Goal: Task Accomplishment & Management: Use online tool/utility

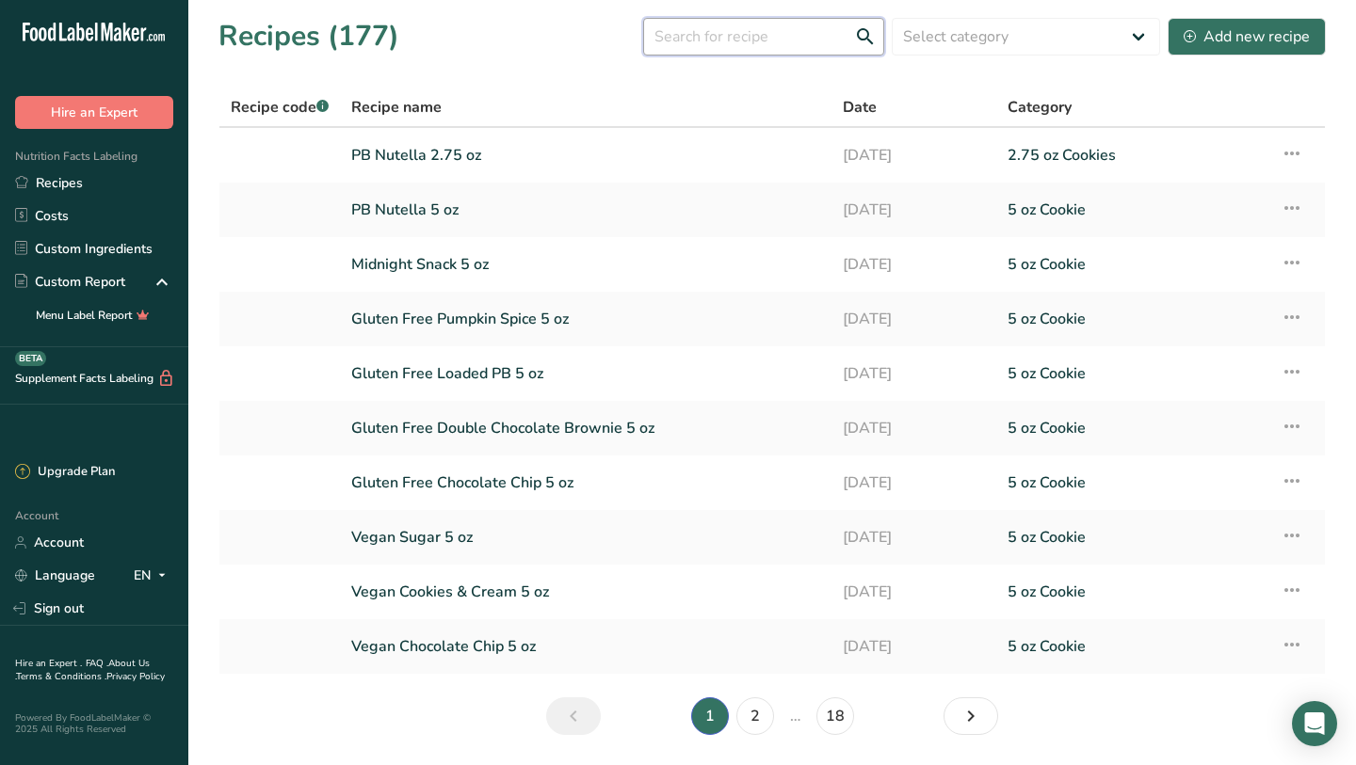
click at [690, 44] on input "text" at bounding box center [763, 37] width 241 height 38
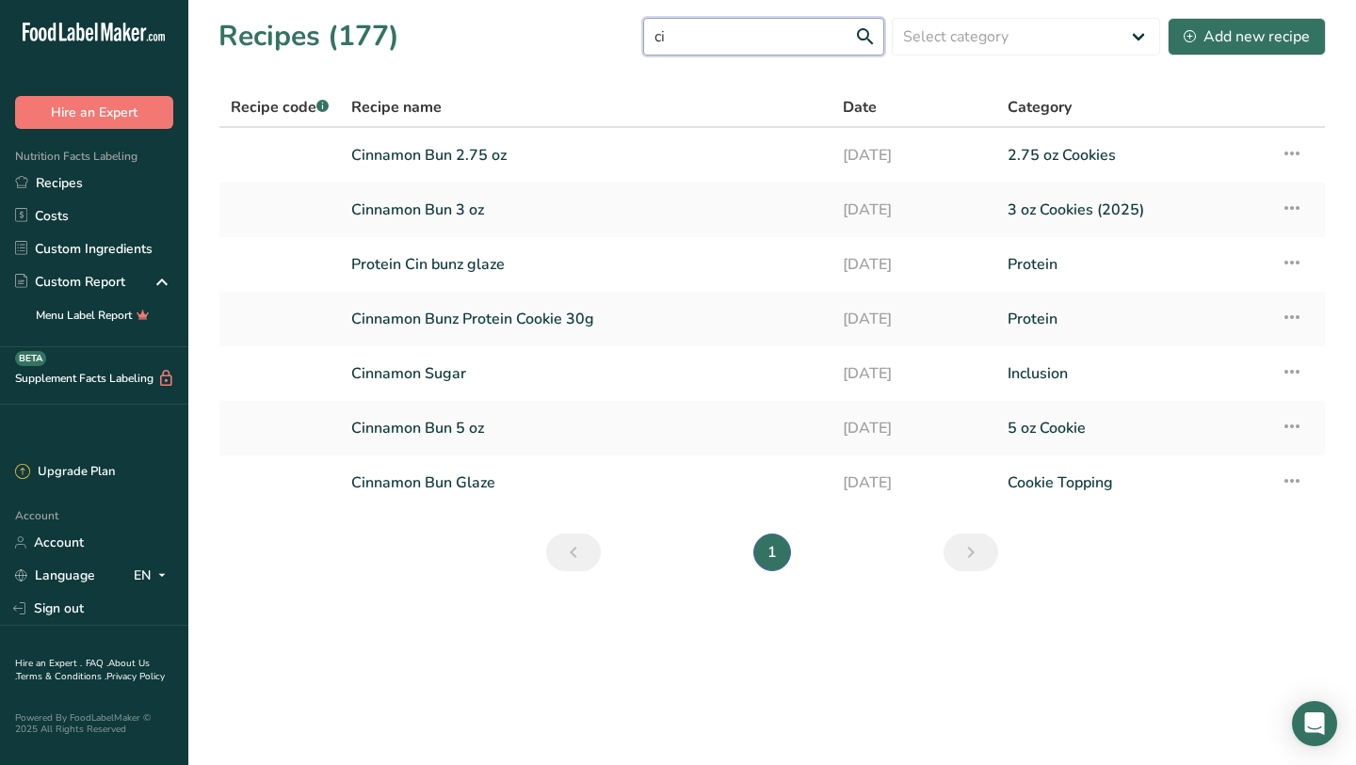
type input "c"
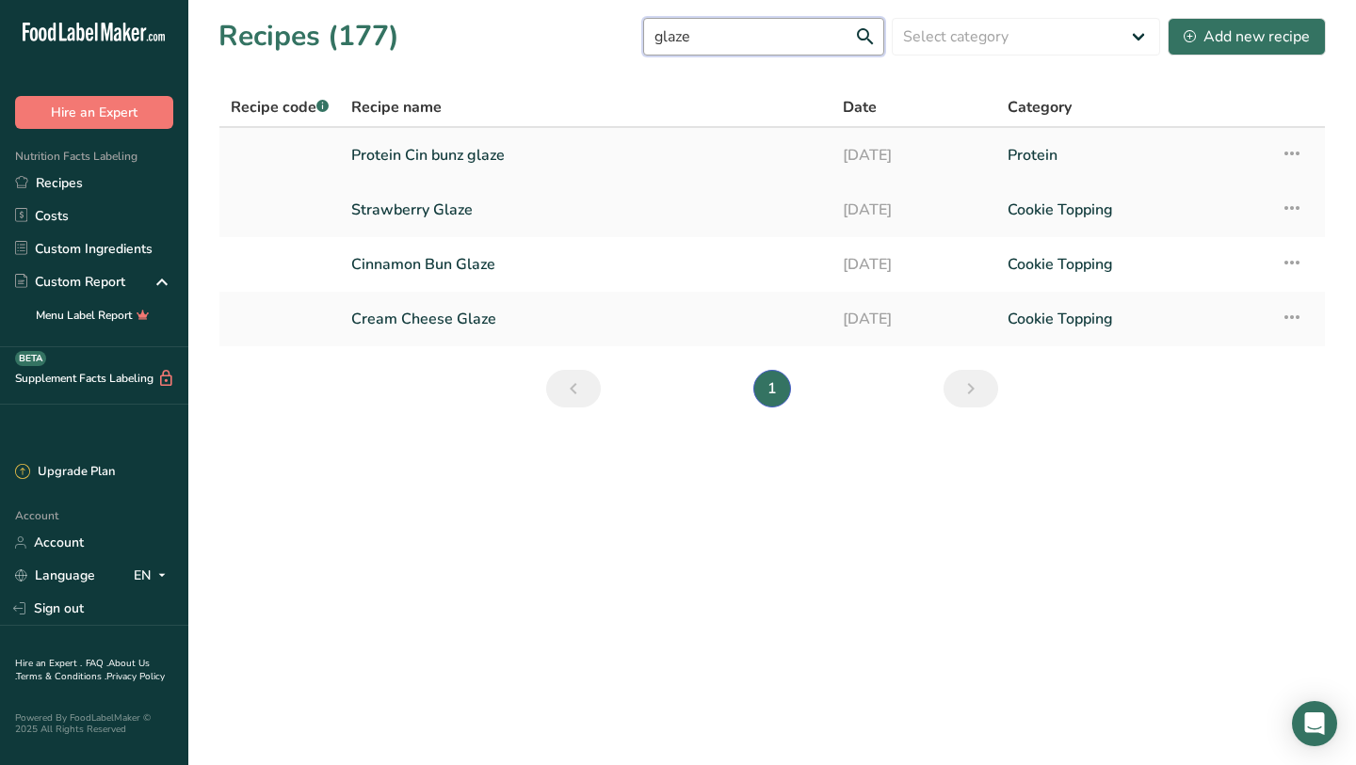
type input "glaze"
click at [510, 168] on link "Protein Cin bunz glaze" at bounding box center [585, 156] width 469 height 40
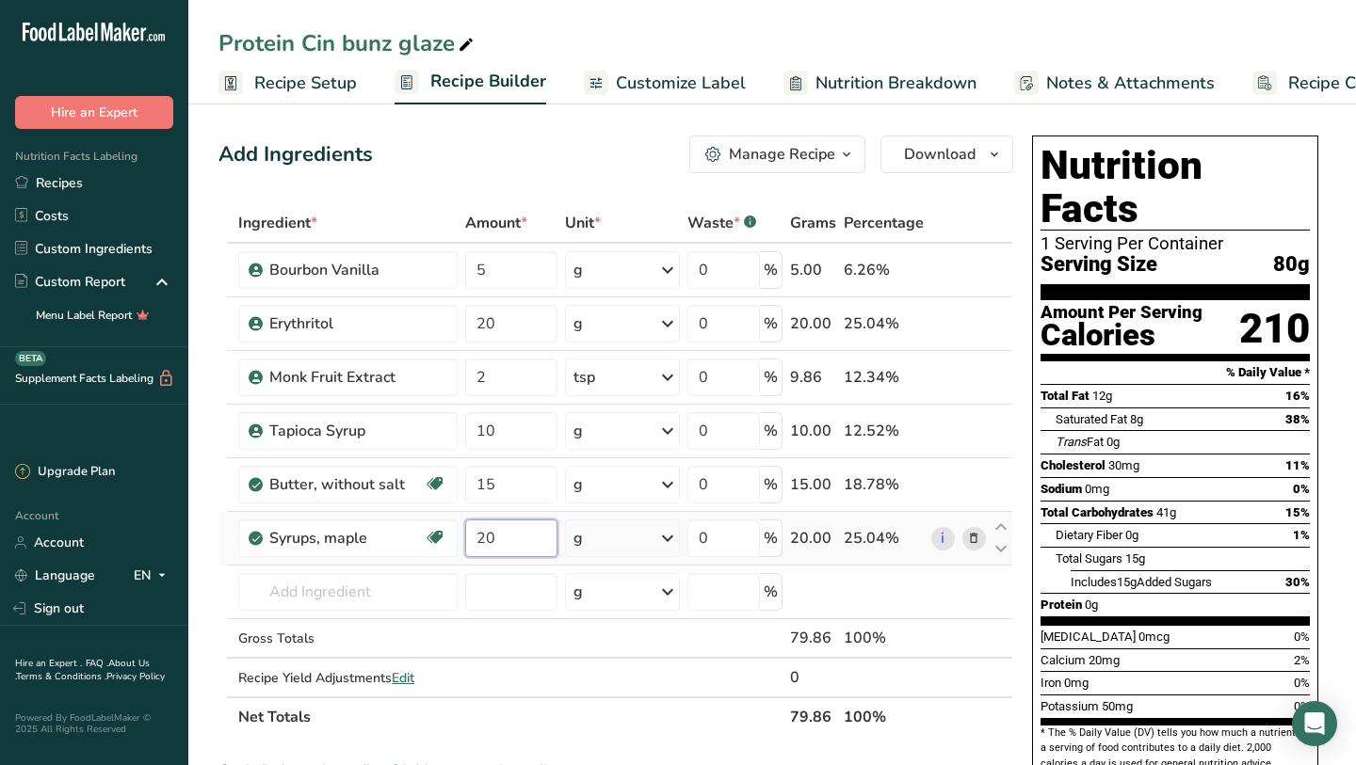
click at [541, 547] on input "20" at bounding box center [511, 539] width 93 height 38
type input "2"
type input "13"
click at [519, 491] on div "Ingredient * Amount * Unit * Waste * .a-a{fill:#347362;}.b-a{fill:#fff;} Grams …" at bounding box center [615, 470] width 795 height 534
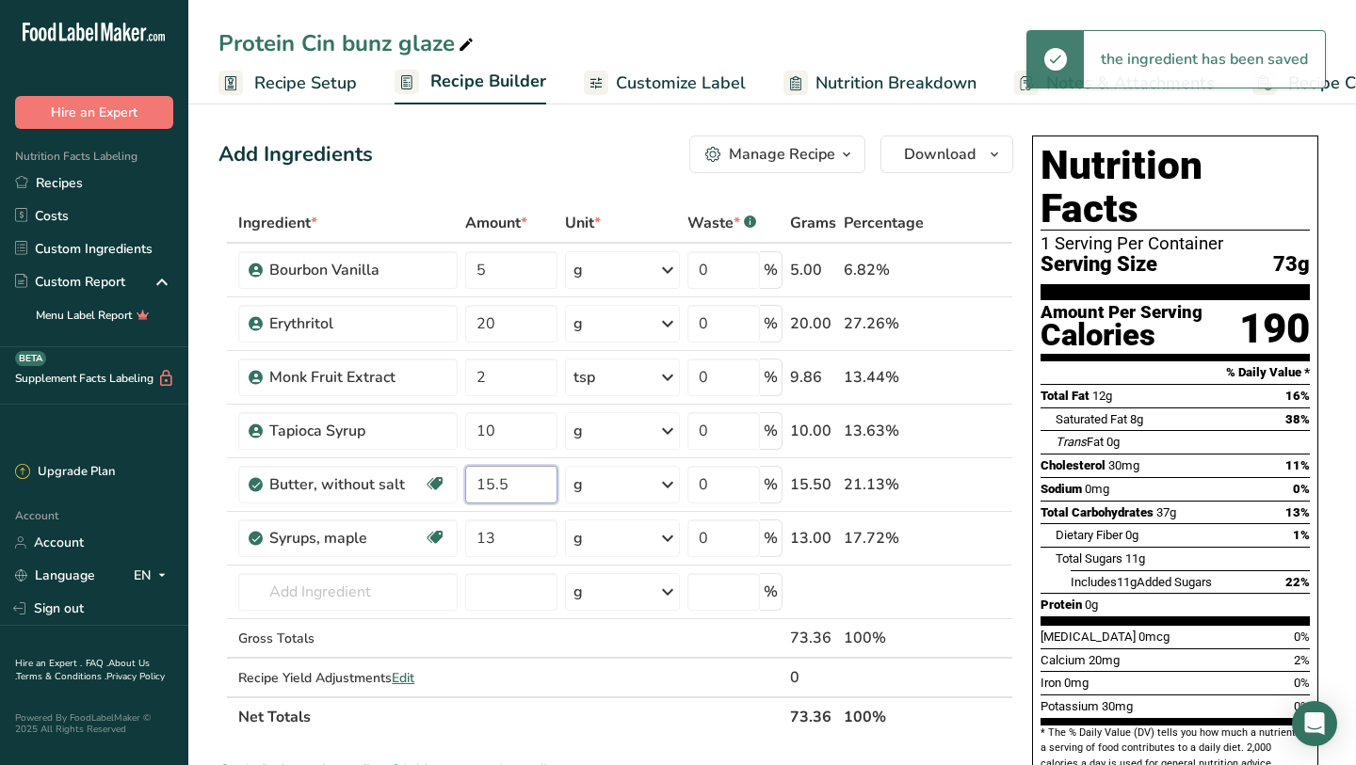
type input "15.5"
click at [1102, 457] on div "[MEDICAL_DATA] 30mg" at bounding box center [1089, 466] width 99 height 19
click at [523, 433] on input "10" at bounding box center [511, 431] width 93 height 38
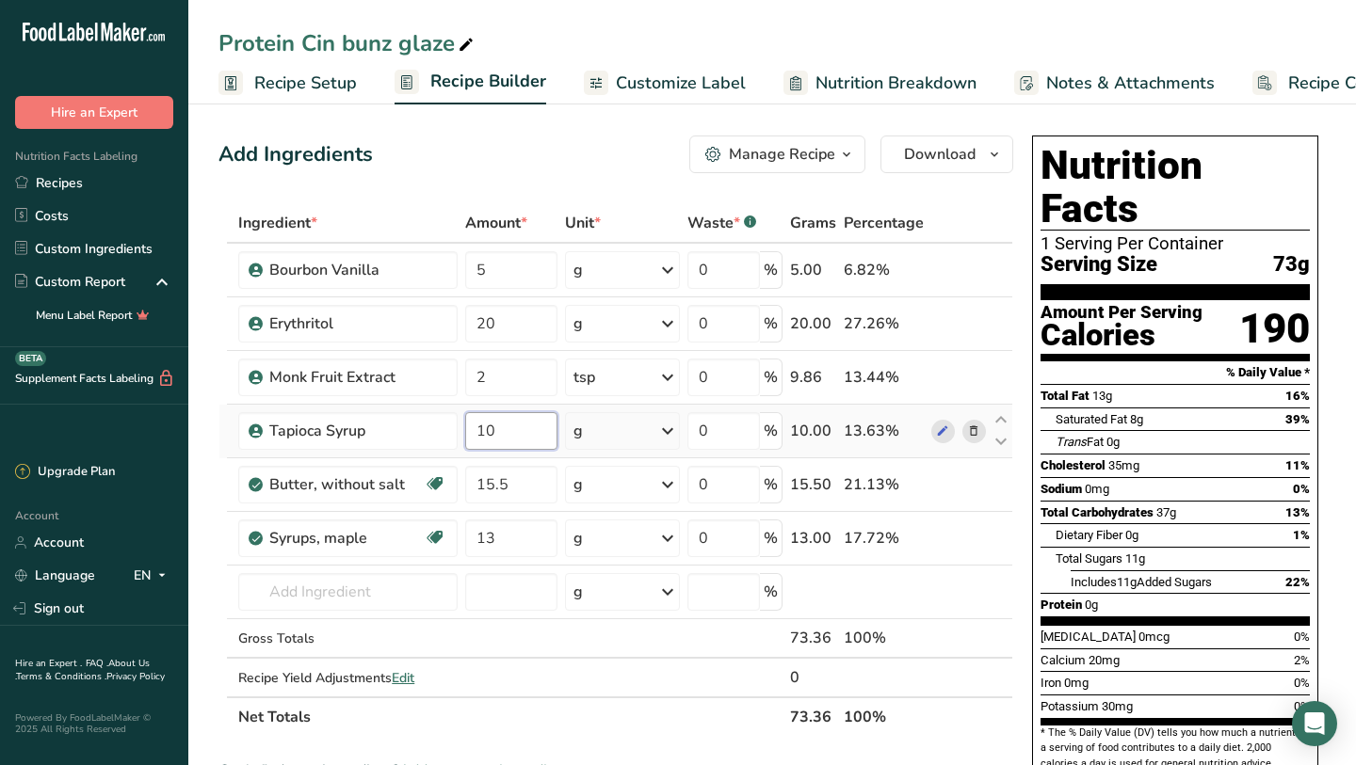
type input "1"
type input "28.5"
click at [508, 325] on div "Ingredient * Amount * Unit * Waste * .a-a{fill:#347362;}.b-a{fill:#fff;} Grams …" at bounding box center [615, 470] width 795 height 534
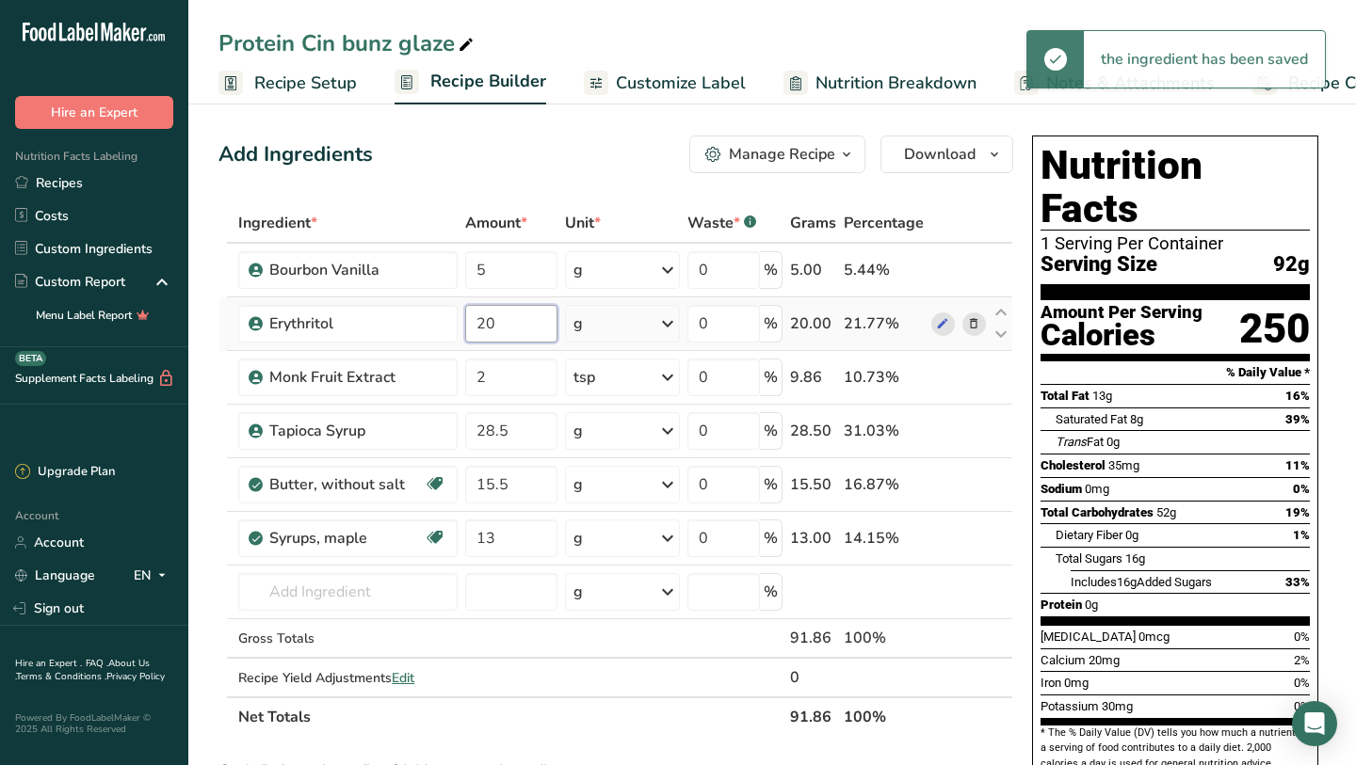
type input "2"
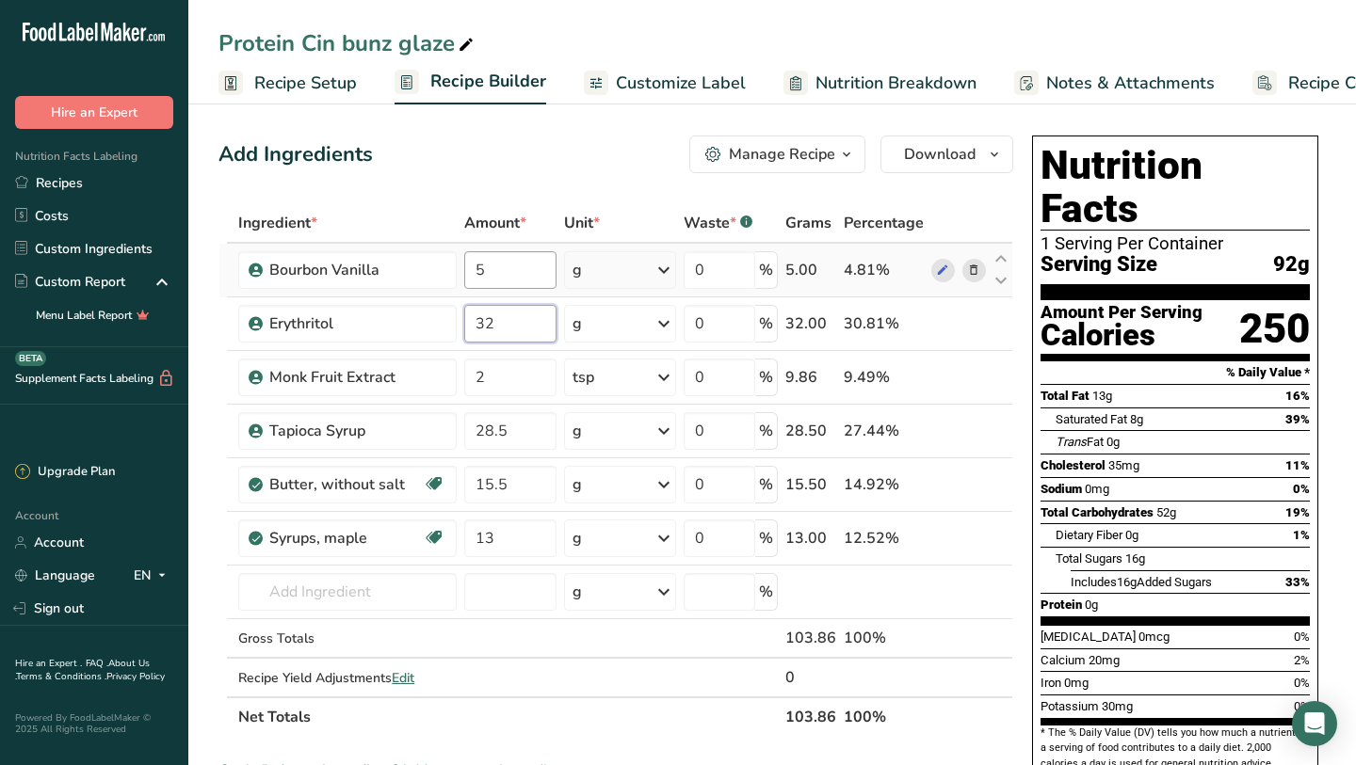
type input "32"
click at [505, 281] on div "Ingredient * Amount * Unit * Waste * .a-a{fill:#347362;}.b-a{fill:#fff;} Grams …" at bounding box center [615, 470] width 795 height 534
click at [1249, 454] on div "[MEDICAL_DATA] 35mg 11%" at bounding box center [1174, 466] width 269 height 24
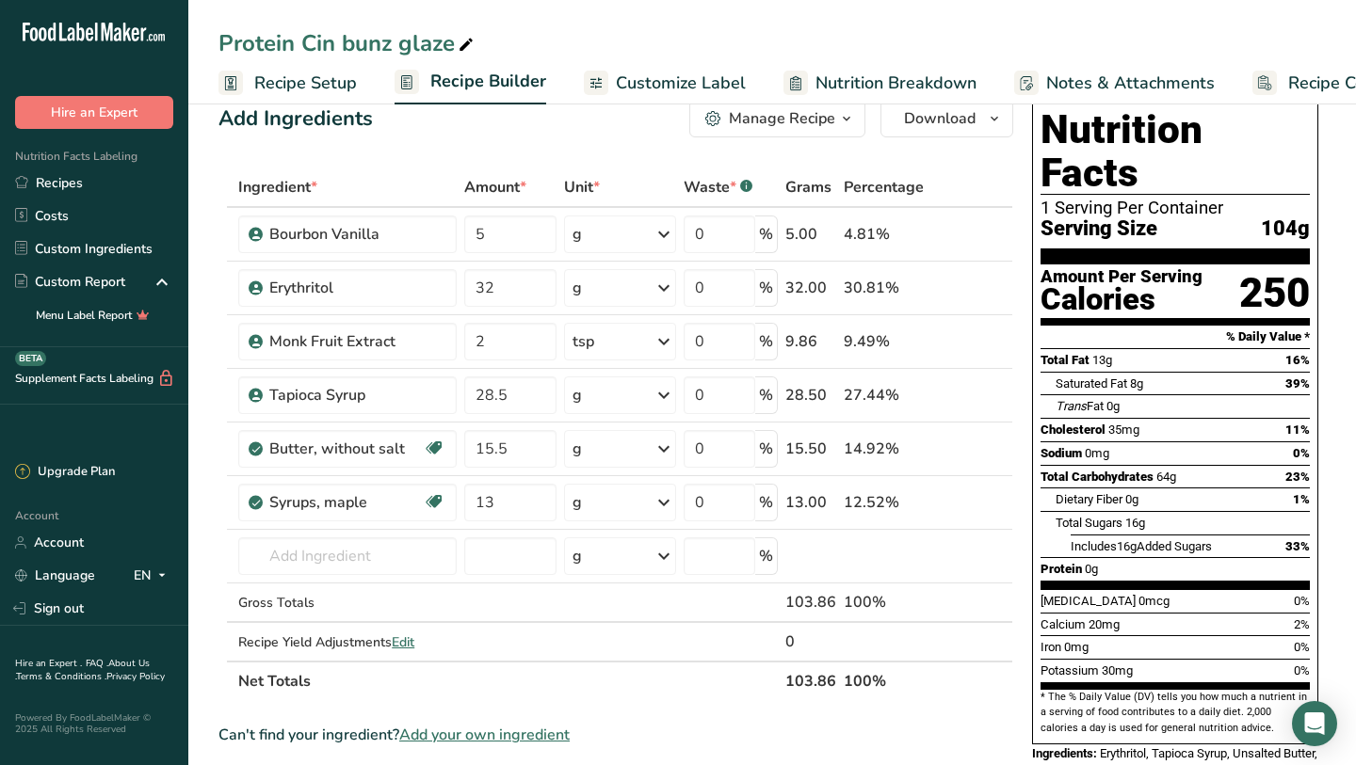
scroll to position [3, 0]
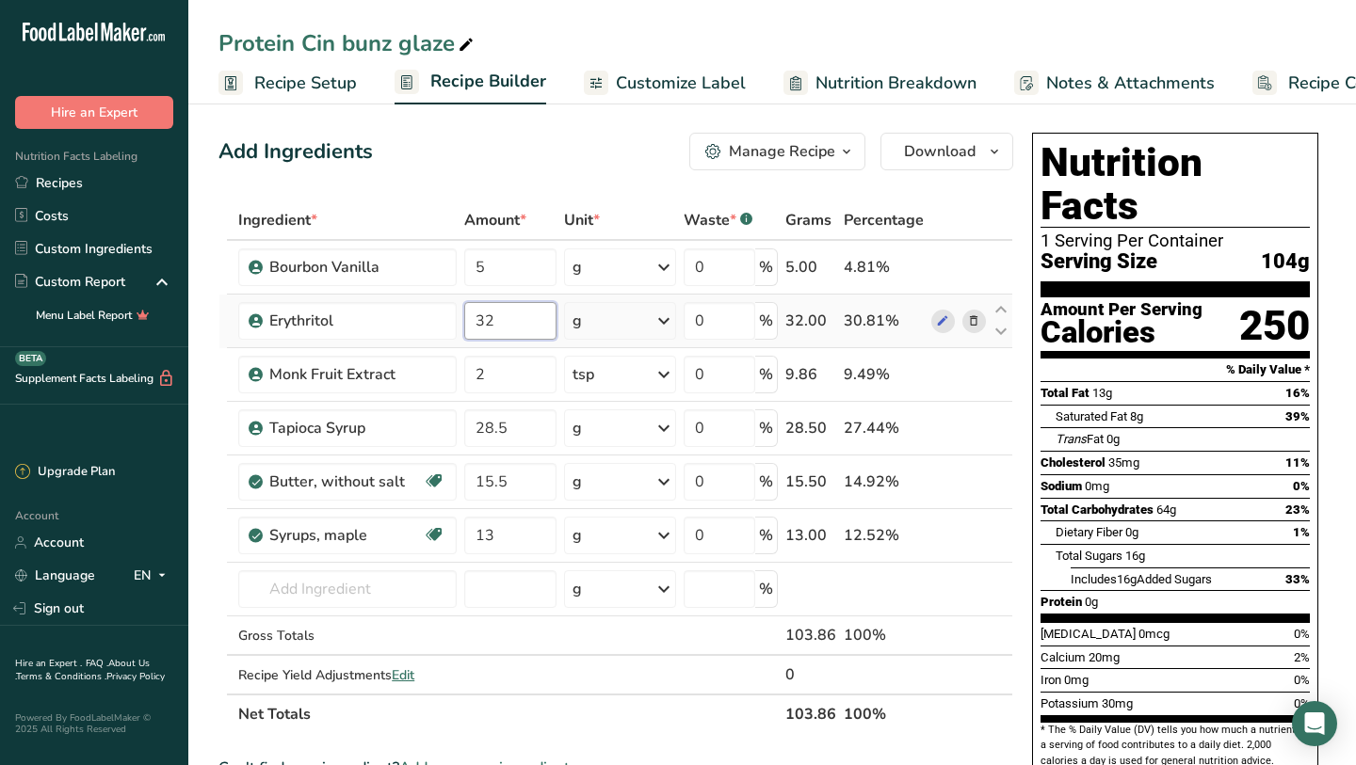
click at [495, 328] on input "32" at bounding box center [509, 321] width 91 height 38
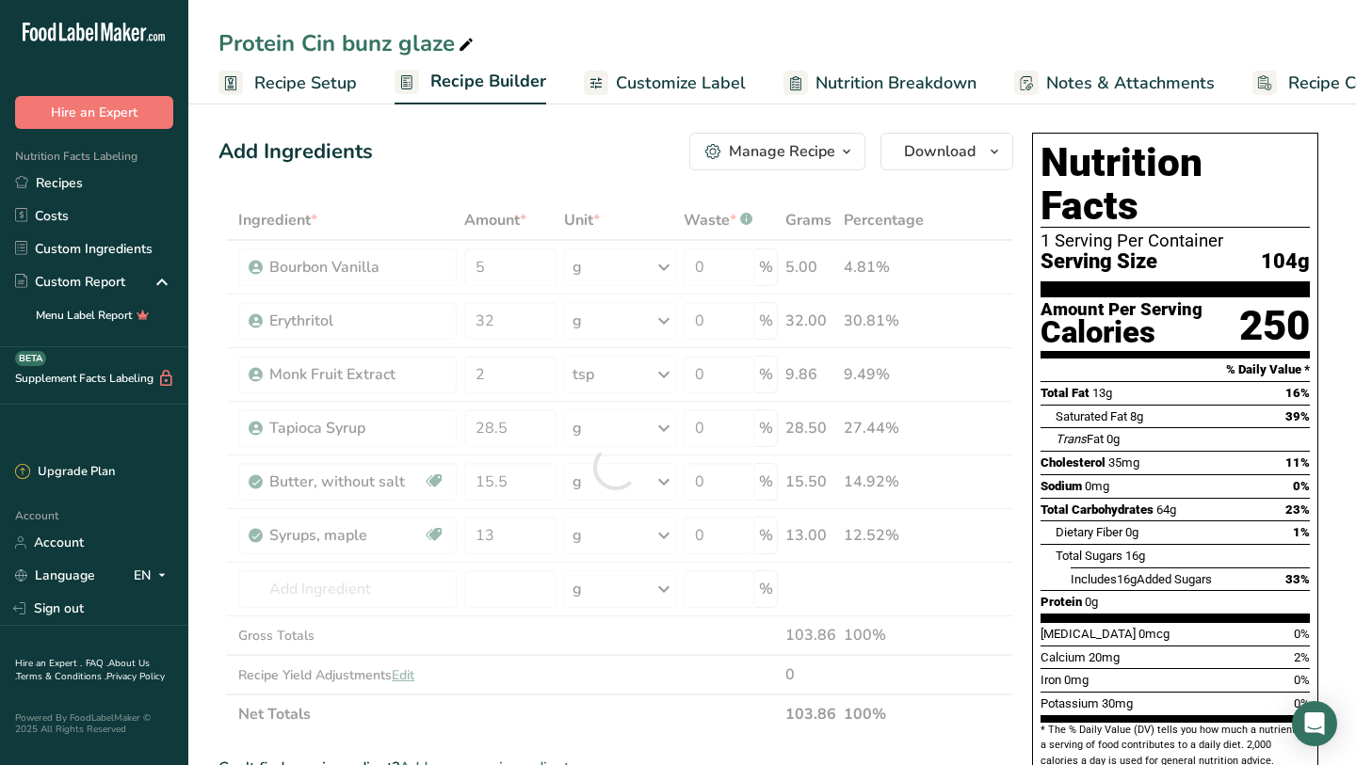
click at [1173, 451] on div "[MEDICAL_DATA] 35mg 11%" at bounding box center [1174, 463] width 269 height 24
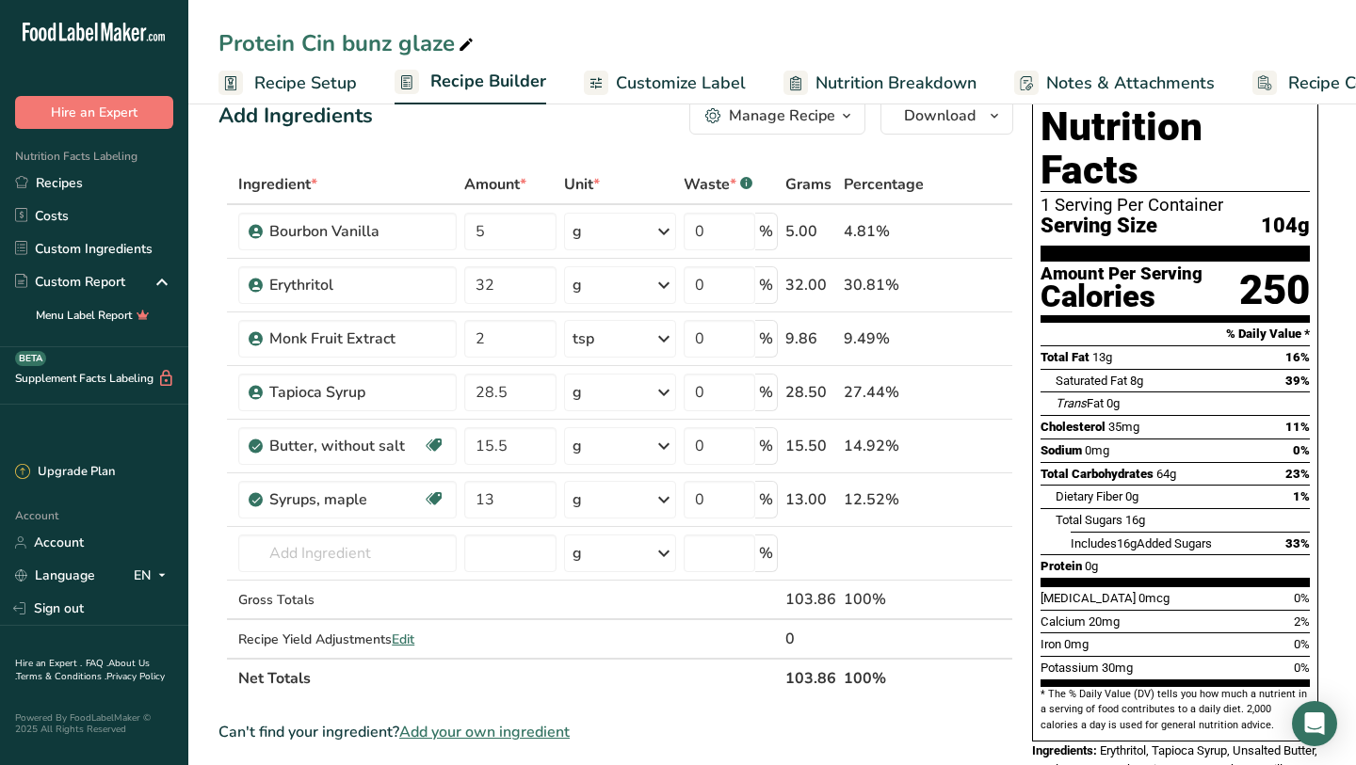
scroll to position [0, 0]
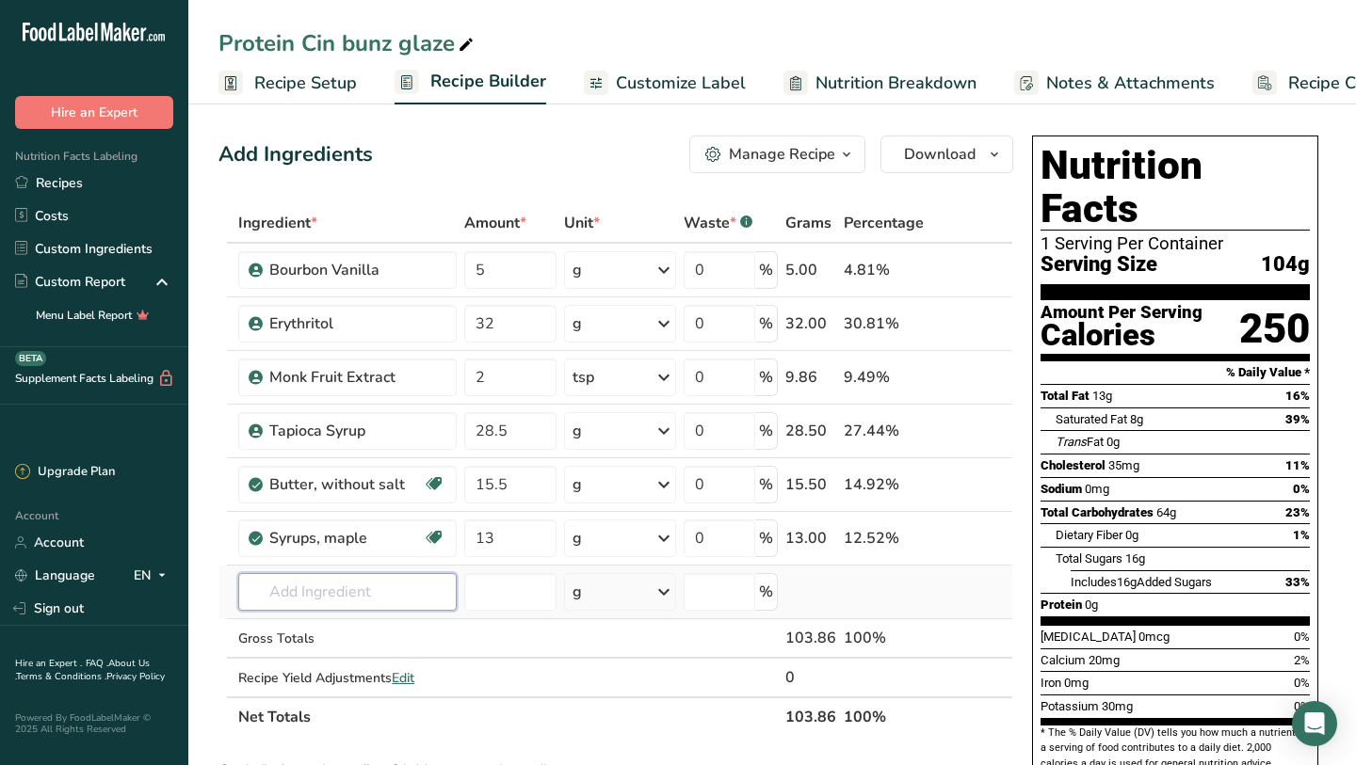
click at [300, 587] on input "text" at bounding box center [347, 592] width 218 height 38
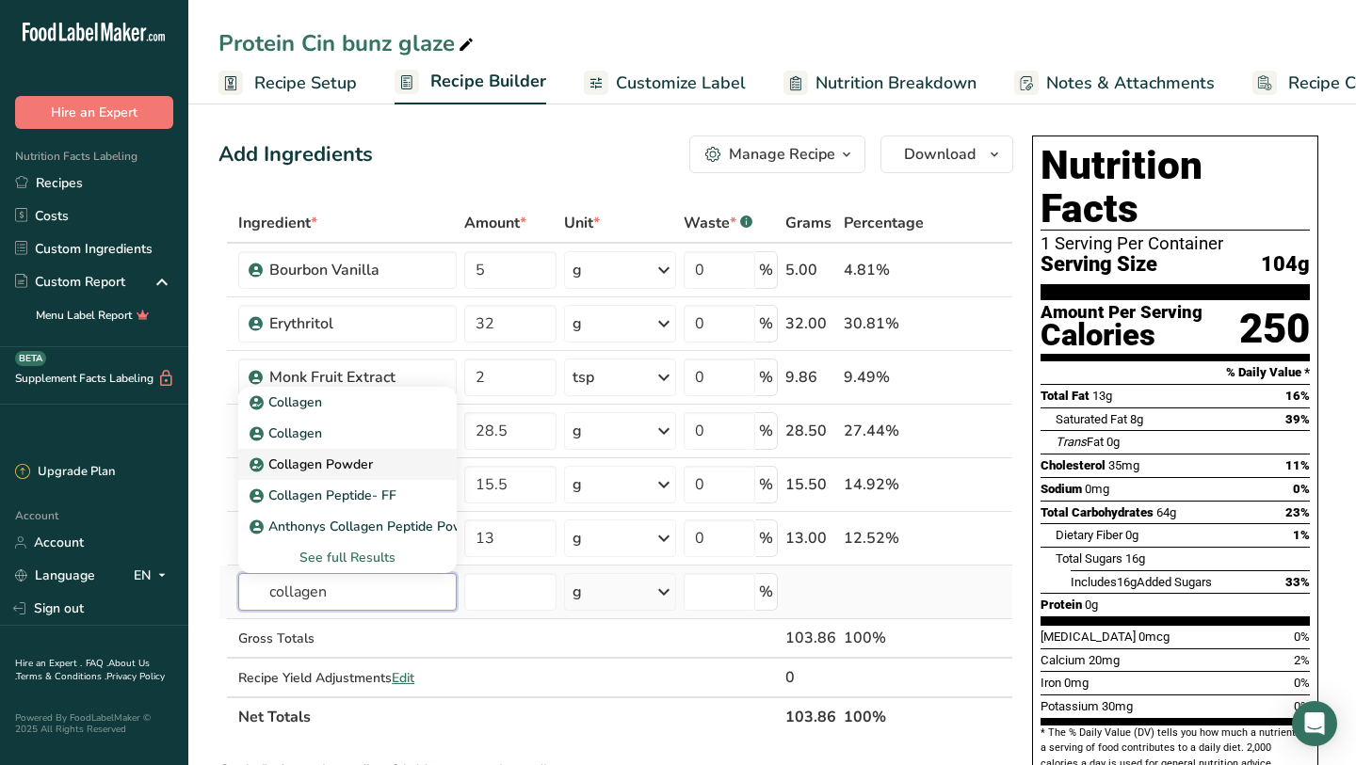
type input "collagen"
click at [305, 476] on link "Collagen Powder" at bounding box center [347, 464] width 218 height 31
type input "Collagen Powder"
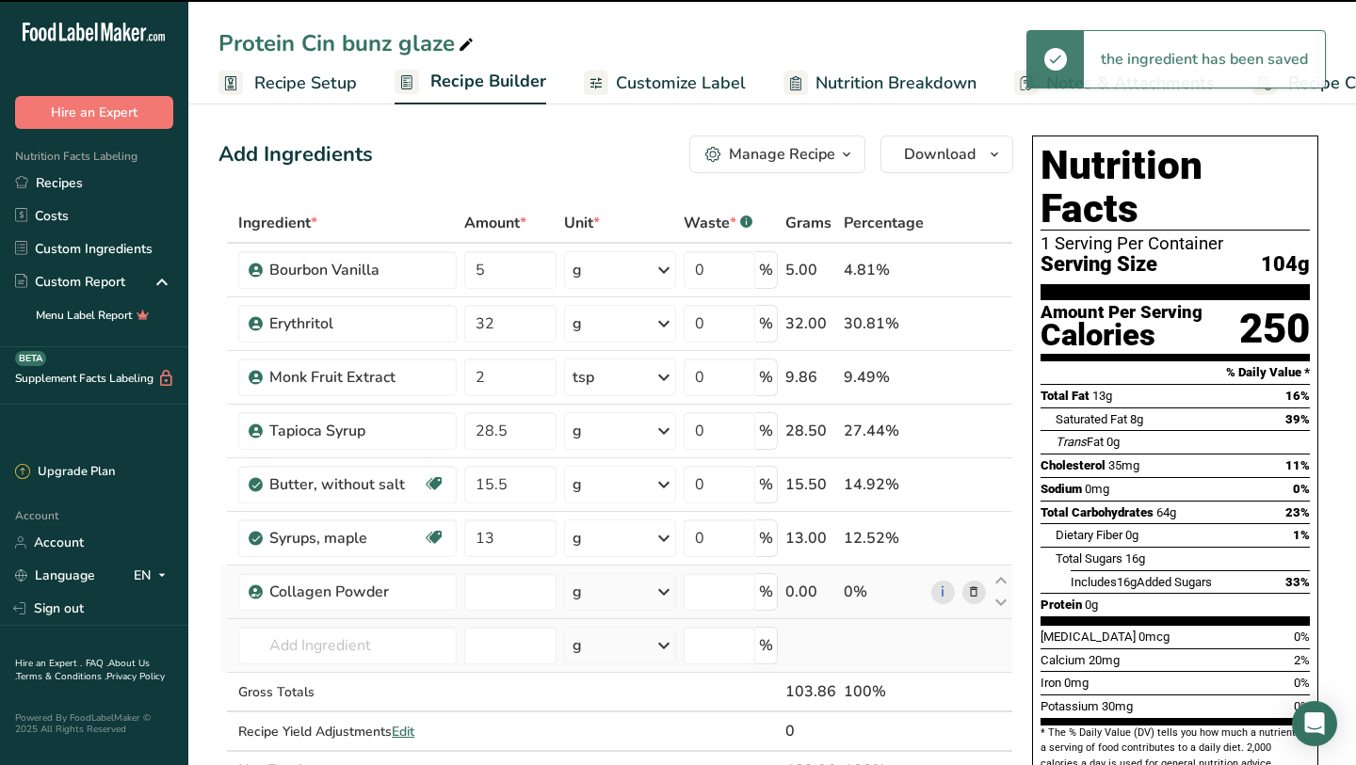
type input "0"
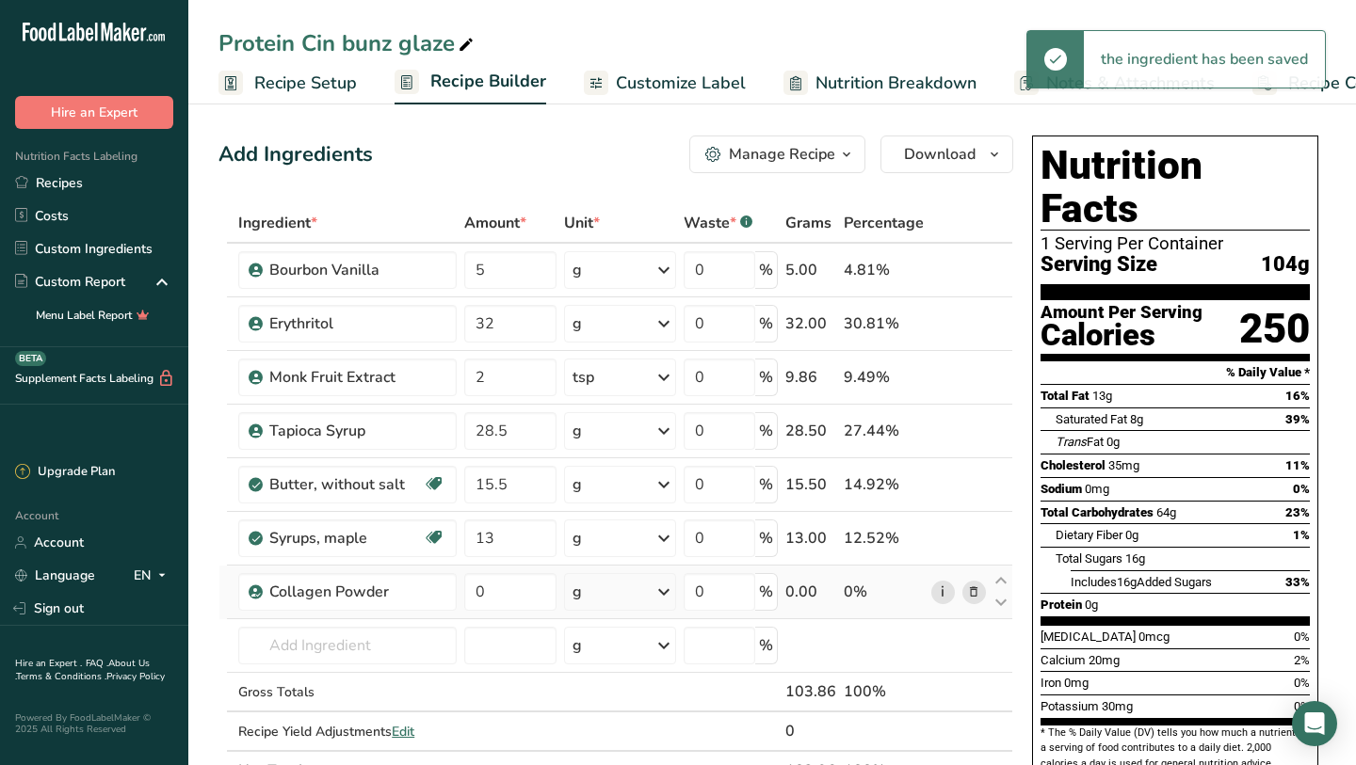
click at [941, 597] on link "i" at bounding box center [943, 593] width 24 height 24
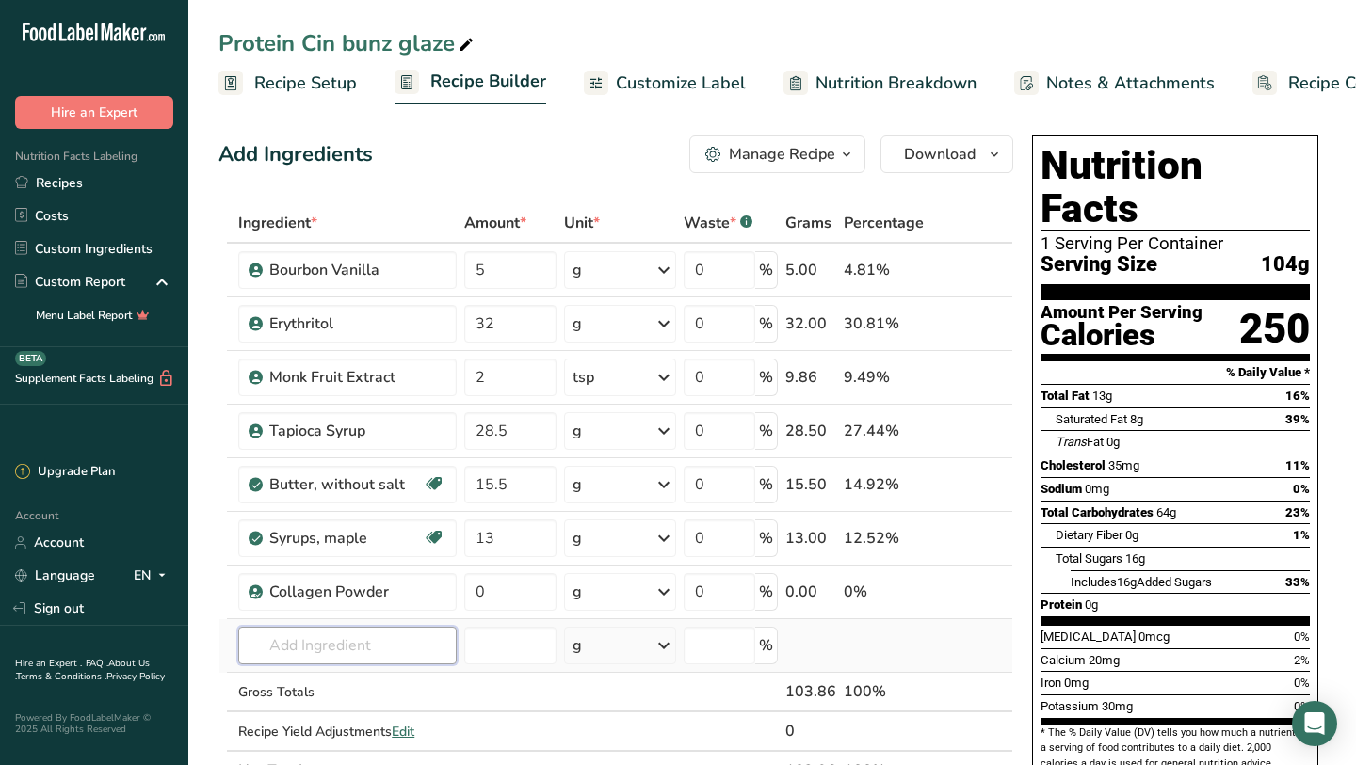
click at [331, 645] on input "text" at bounding box center [347, 646] width 218 height 38
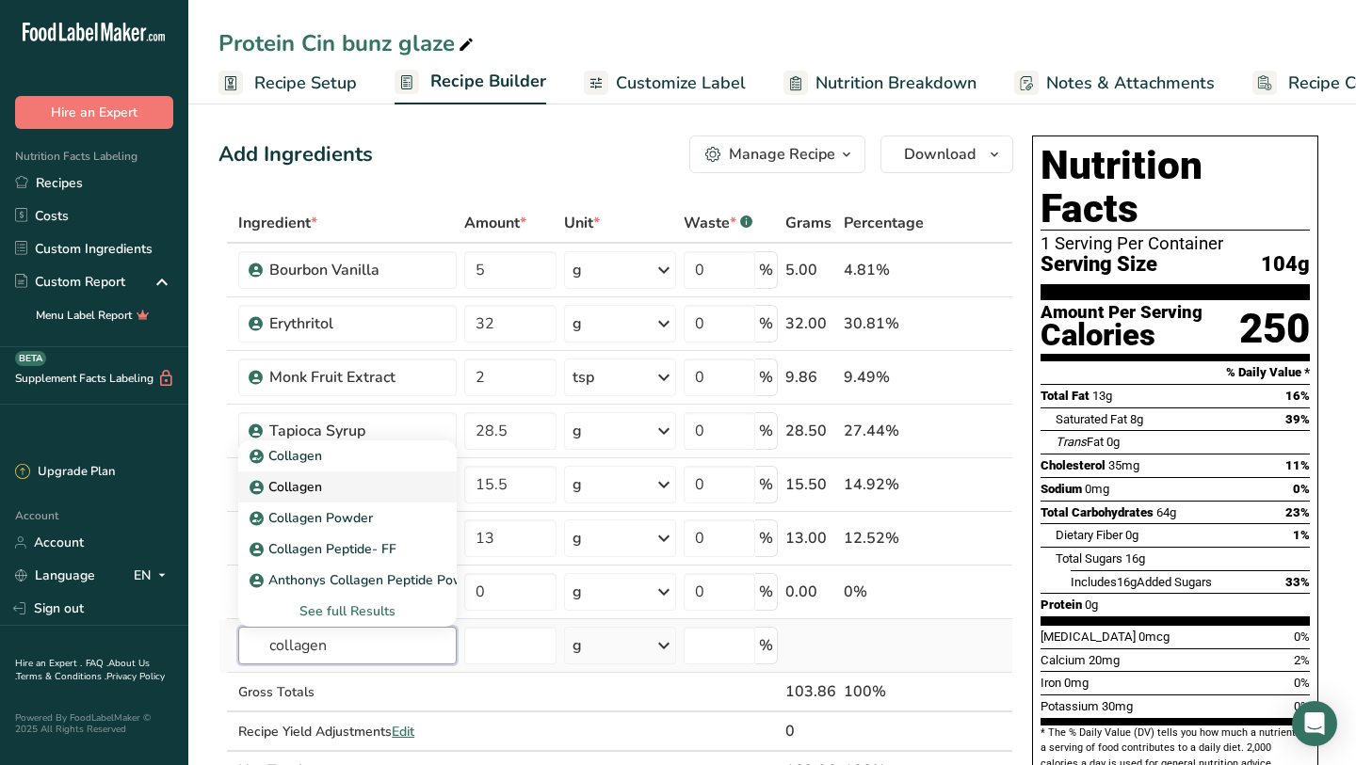
type input "collagen"
click at [301, 476] on link "Collagen" at bounding box center [347, 487] width 218 height 31
type input "Collagen"
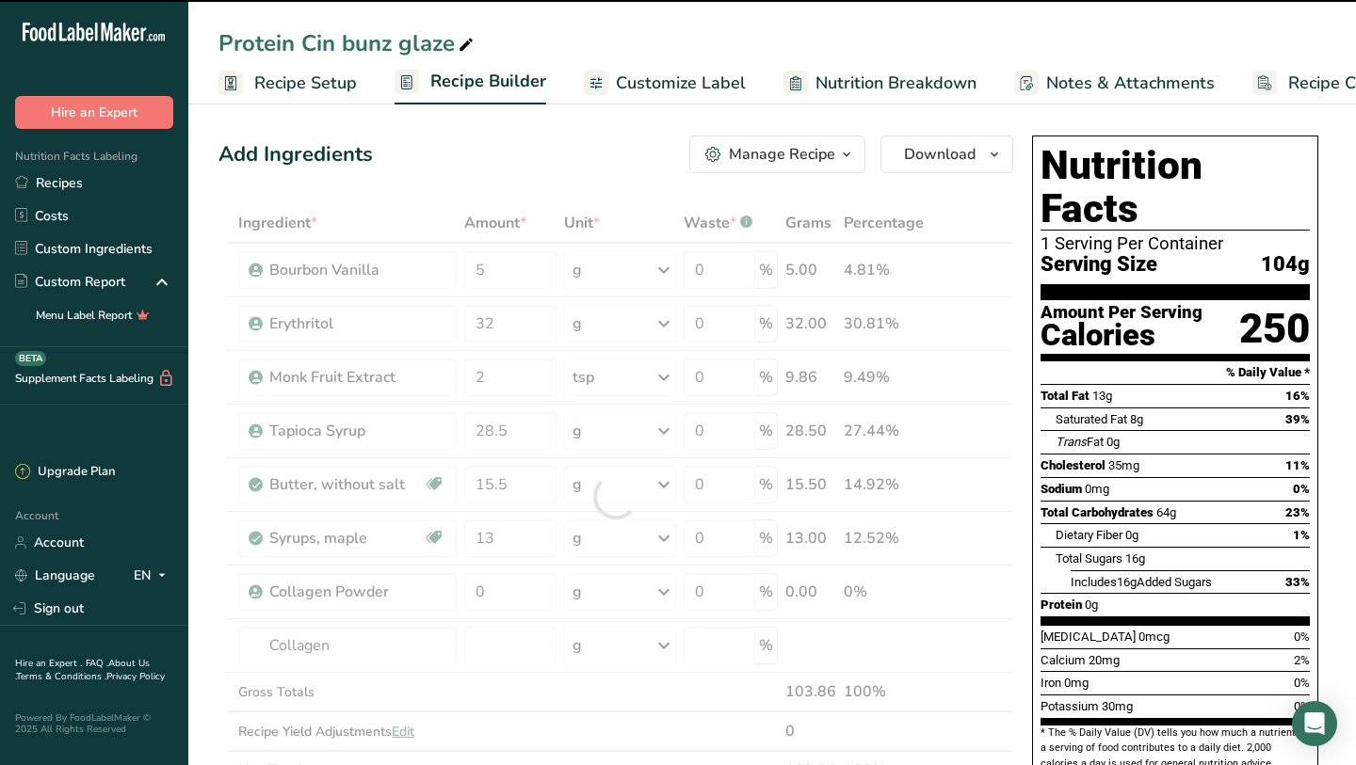
type input "0"
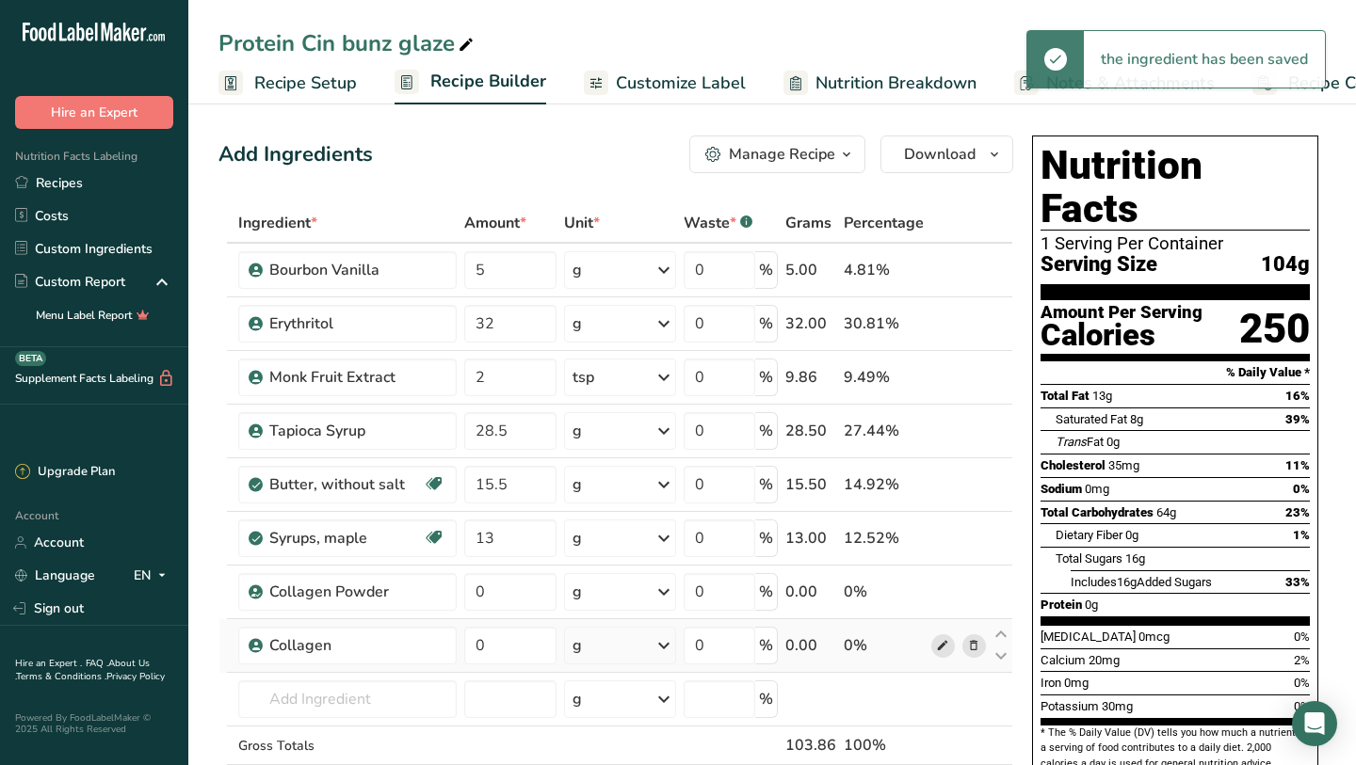
click at [938, 646] on icon at bounding box center [942, 646] width 13 height 20
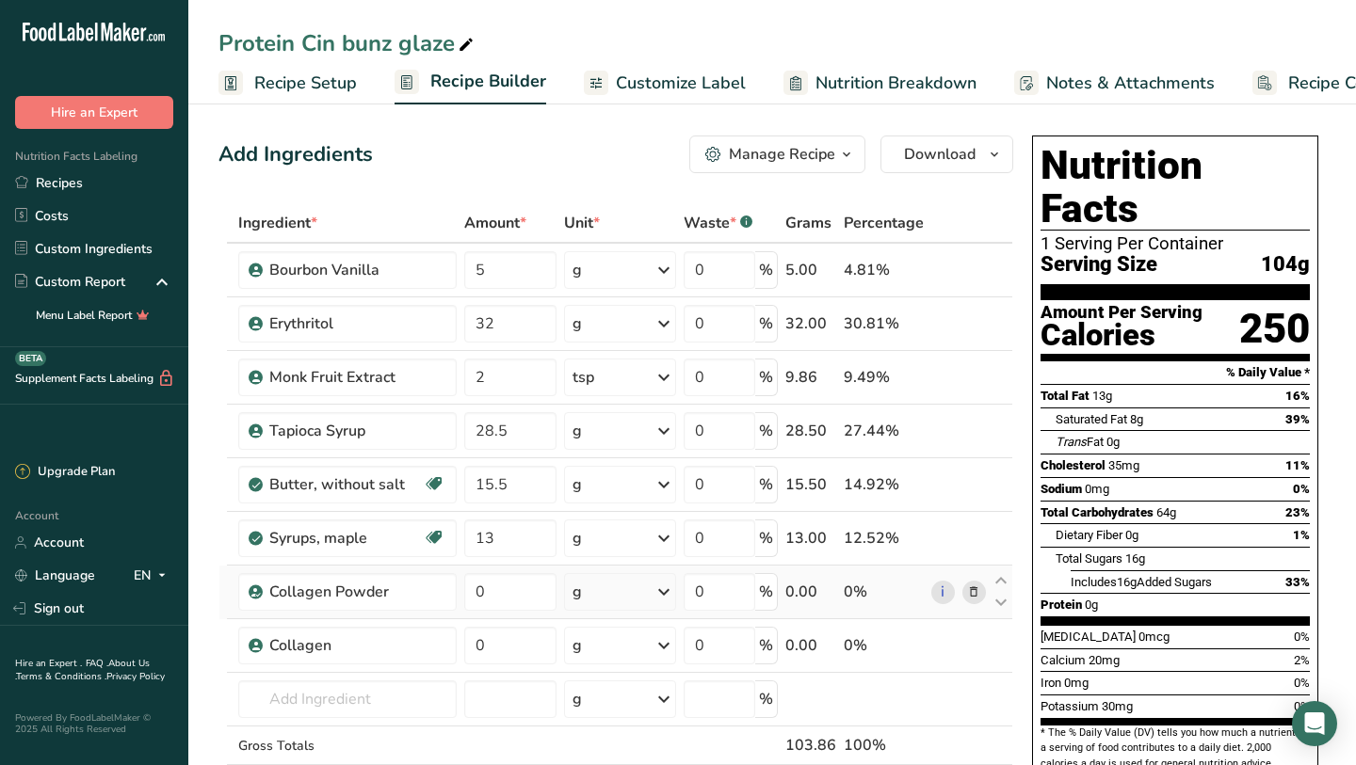
click at [972, 598] on icon at bounding box center [973, 593] width 13 height 20
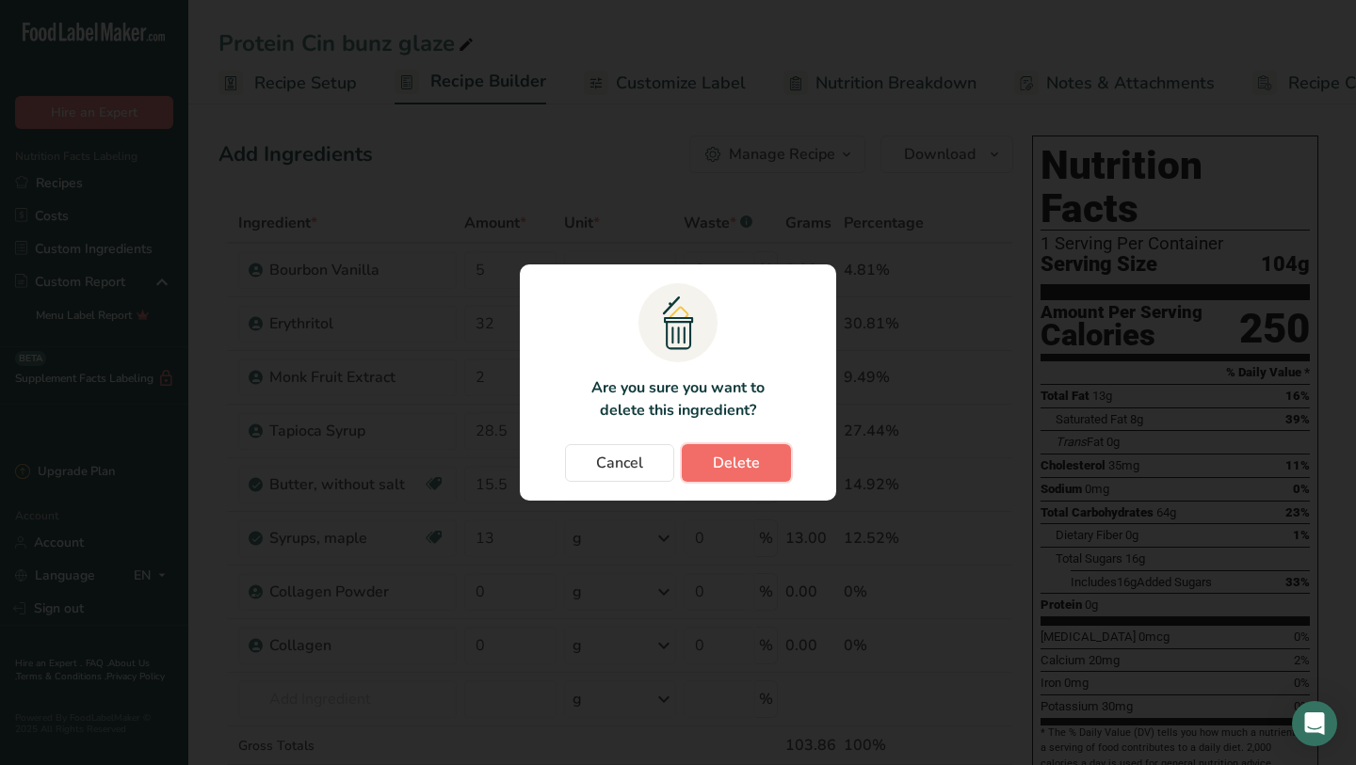
click at [750, 467] on span "Delete" at bounding box center [736, 463] width 47 height 23
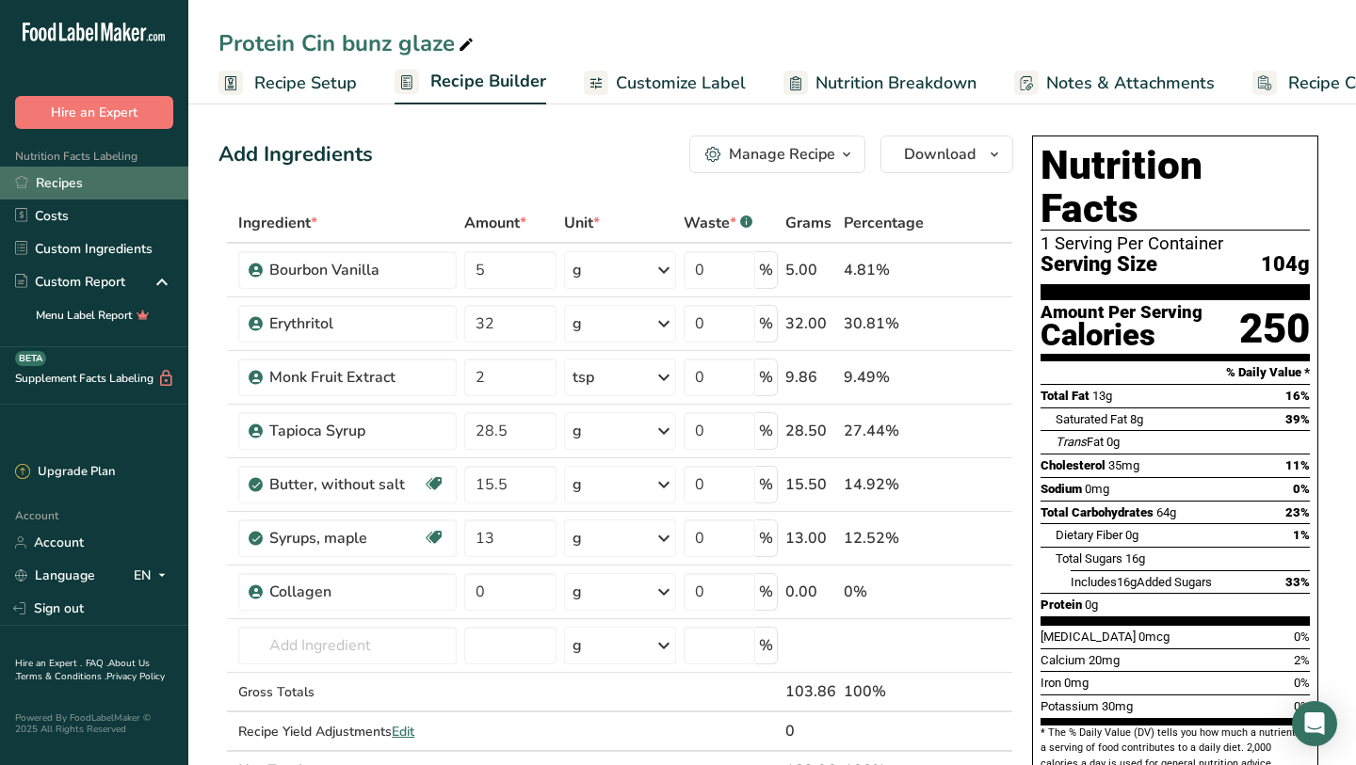
click at [81, 169] on link "Recipes" at bounding box center [94, 183] width 188 height 33
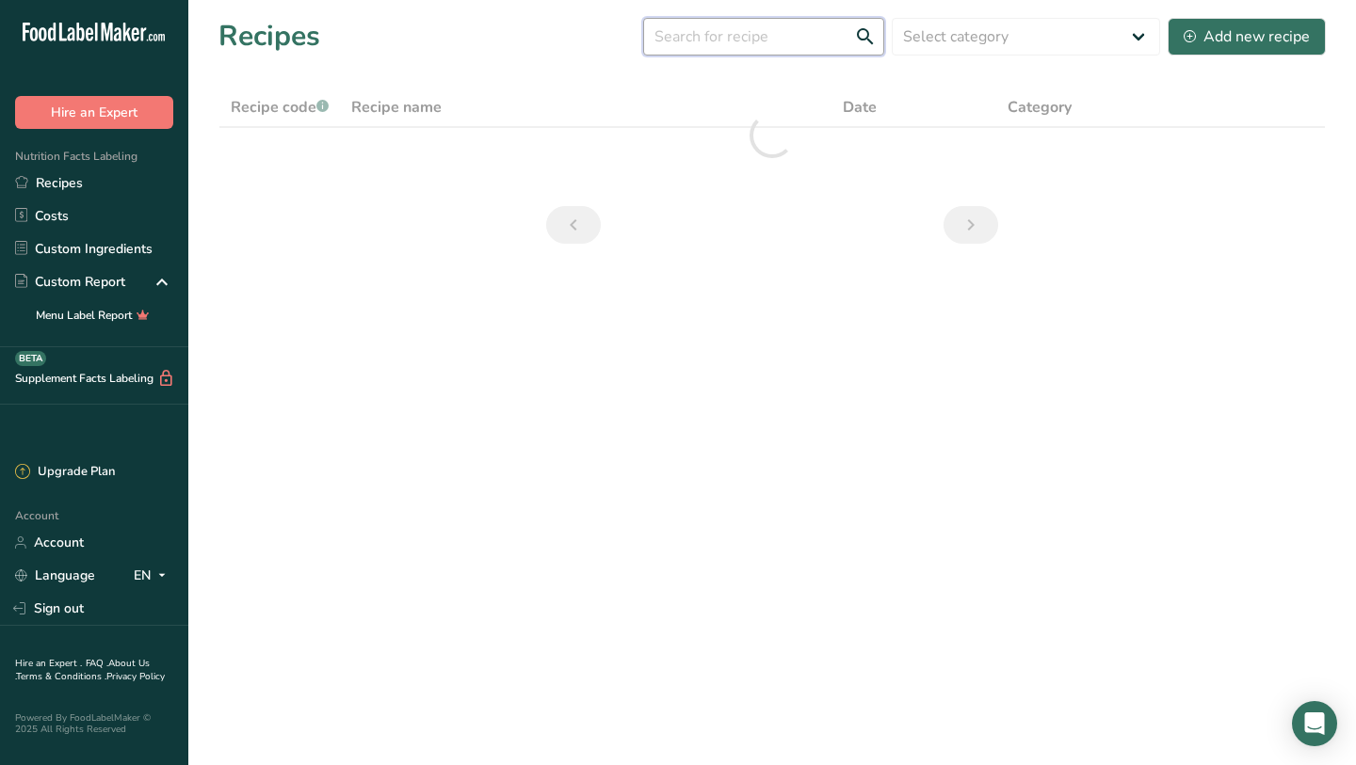
click at [798, 41] on input "text" at bounding box center [763, 37] width 241 height 38
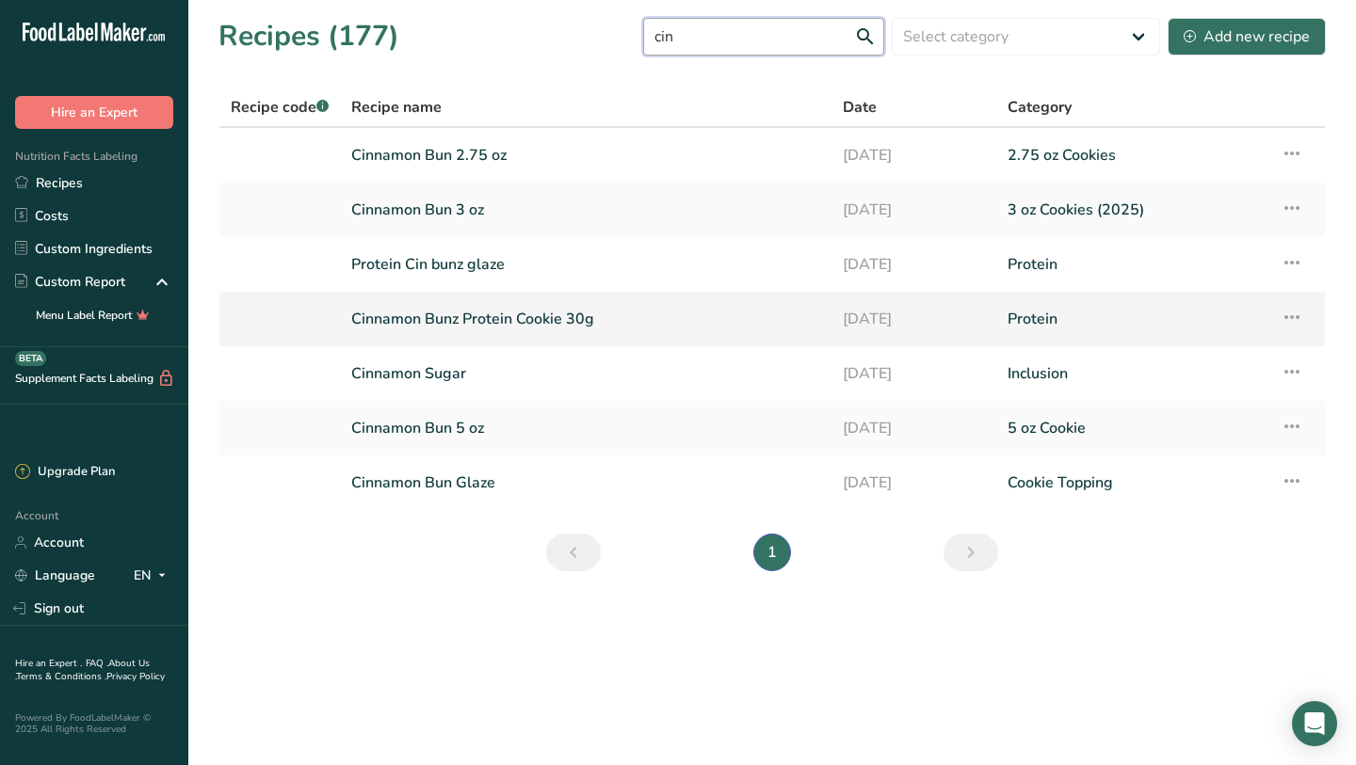
type input "cin"
click at [418, 329] on link "Cinnamon Bunz Protein Cookie 30g" at bounding box center [585, 319] width 469 height 40
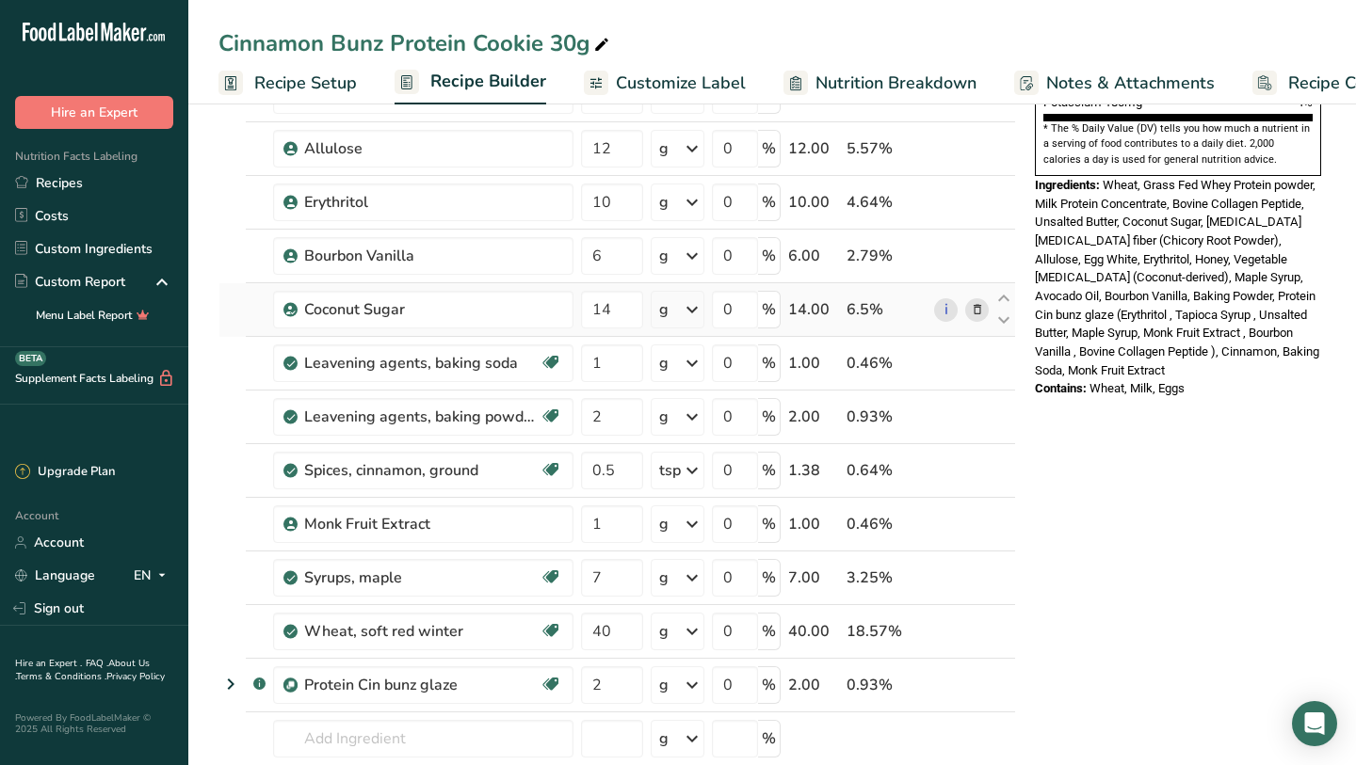
scroll to position [618, 0]
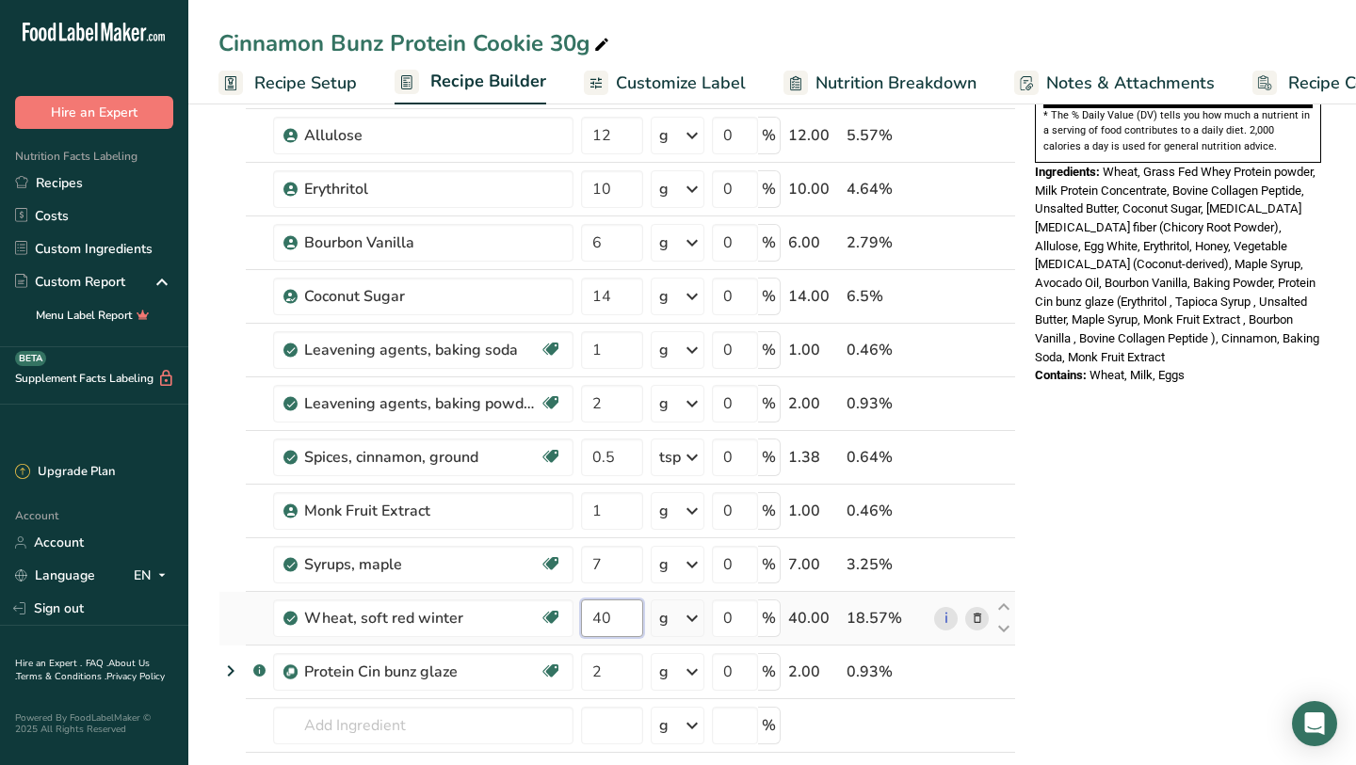
click at [621, 621] on input "40" at bounding box center [612, 619] width 62 height 38
type input "42"
click at [1228, 489] on div "Nutrition Facts 1 Serving Per Container Serving Size 110g Amount Per Serving Ca…" at bounding box center [1177, 489] width 301 height 1959
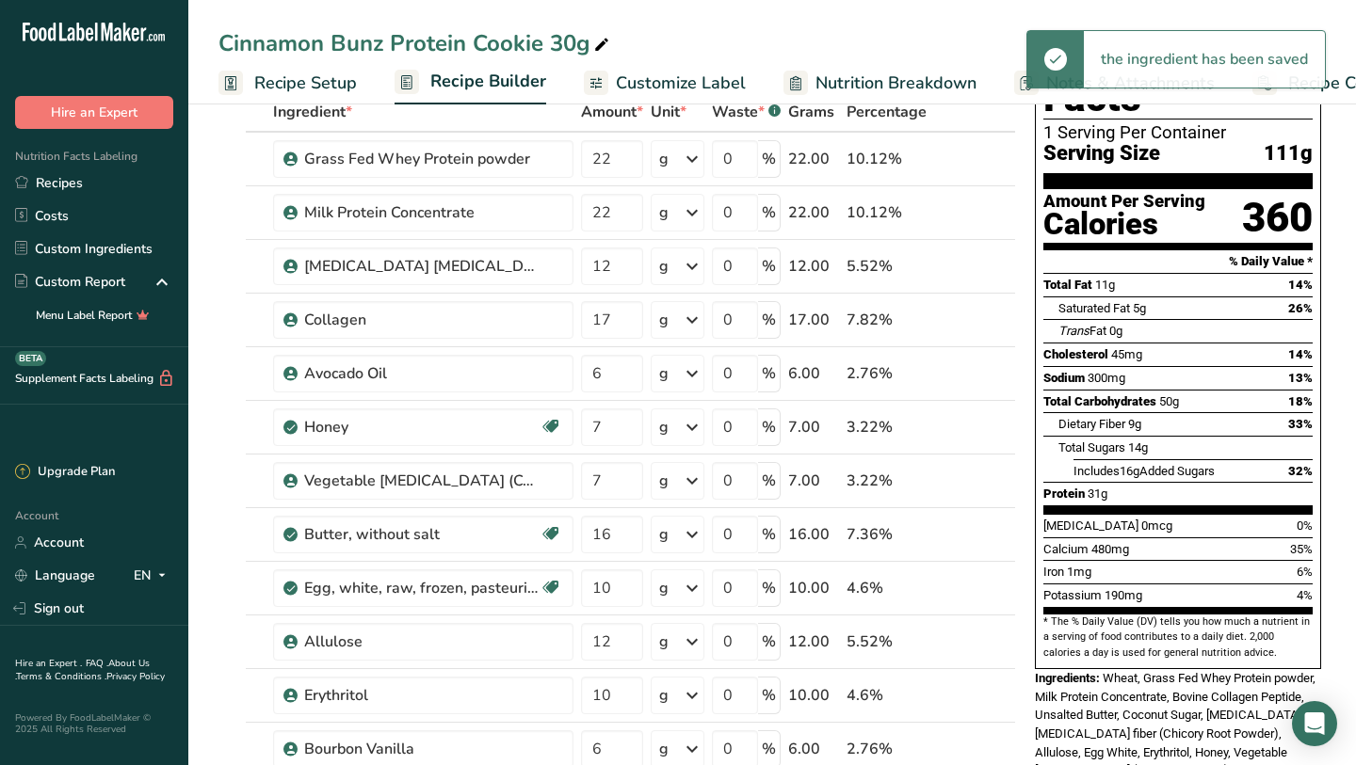
scroll to position [124, 0]
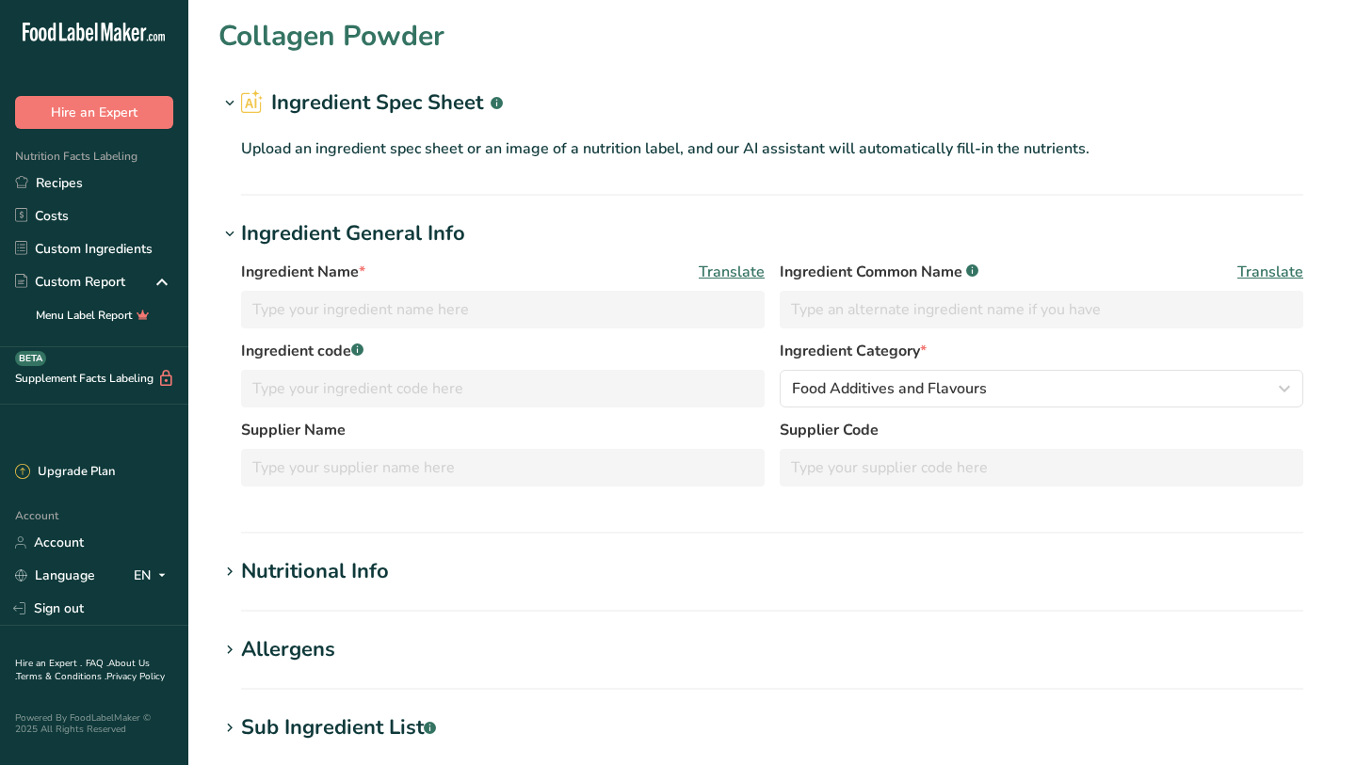
type input "Collagen Powder"
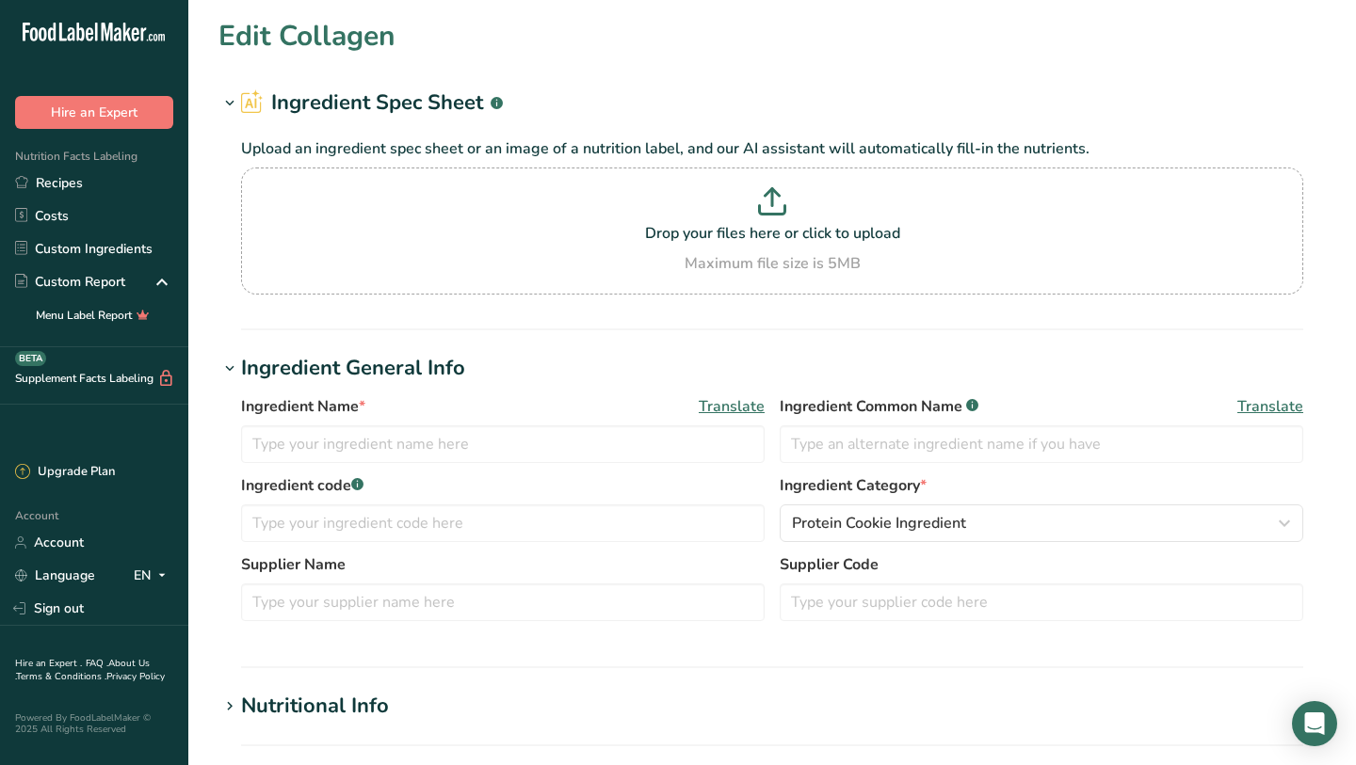
type input "Collagen"
type input "Bovine Collagen Peptide"
type input "Bulk Supplements"
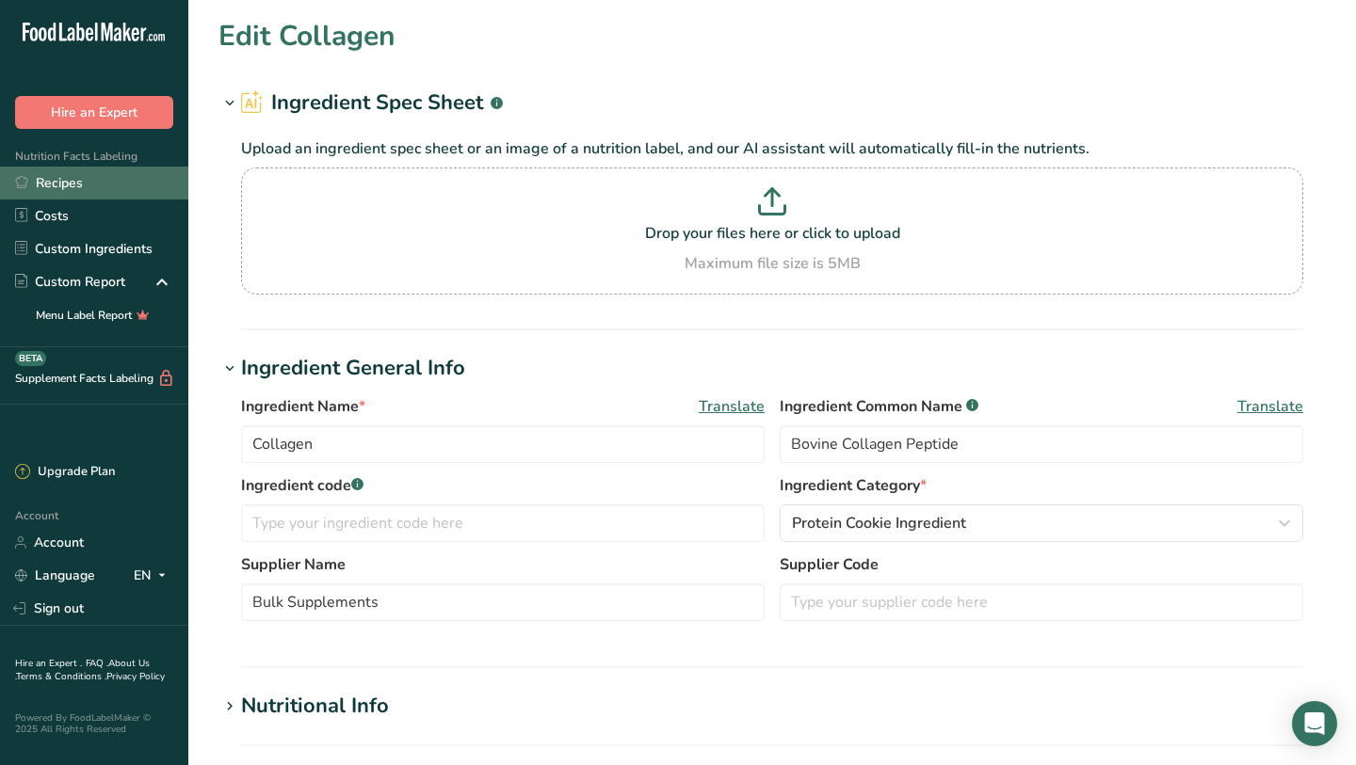
click at [74, 193] on link "Recipes" at bounding box center [94, 183] width 188 height 33
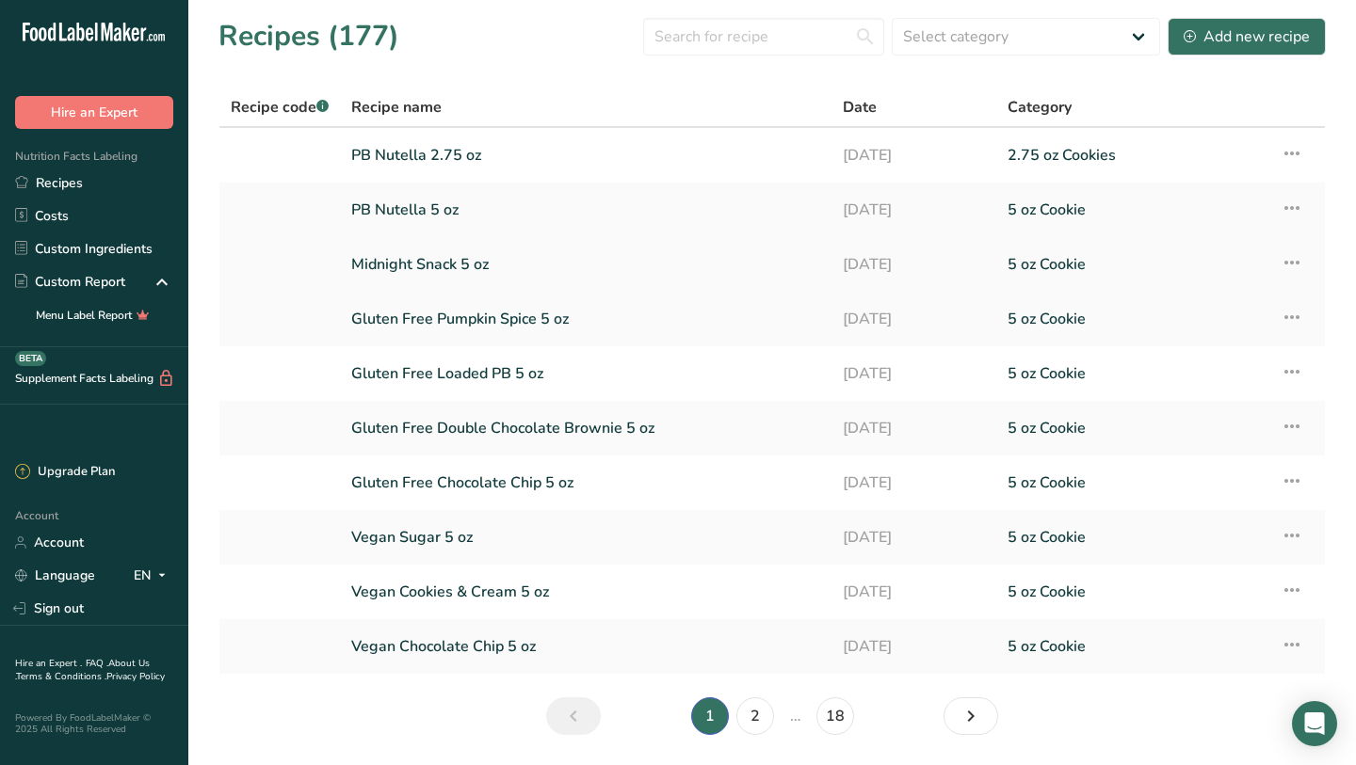
click at [485, 257] on link "Midnight Snack 5 oz" at bounding box center [585, 265] width 469 height 40
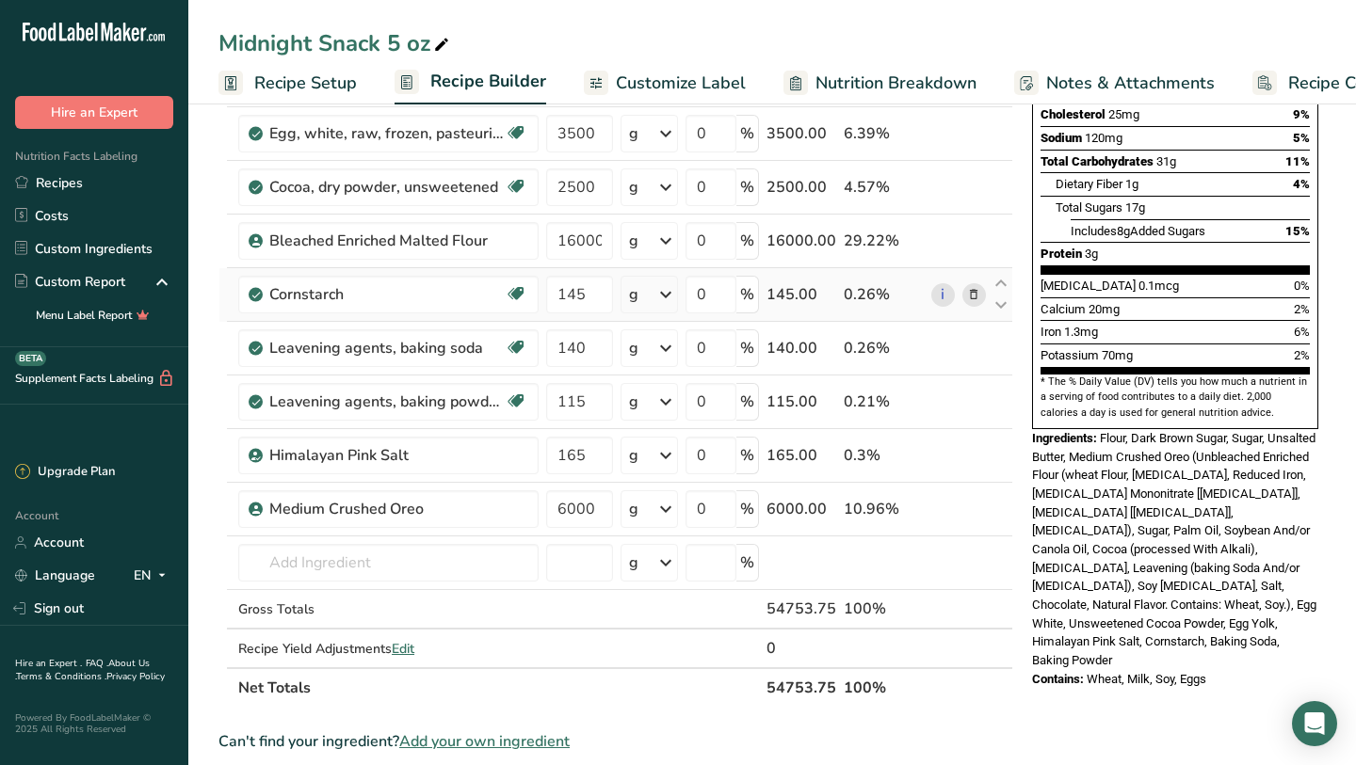
scroll to position [344, 0]
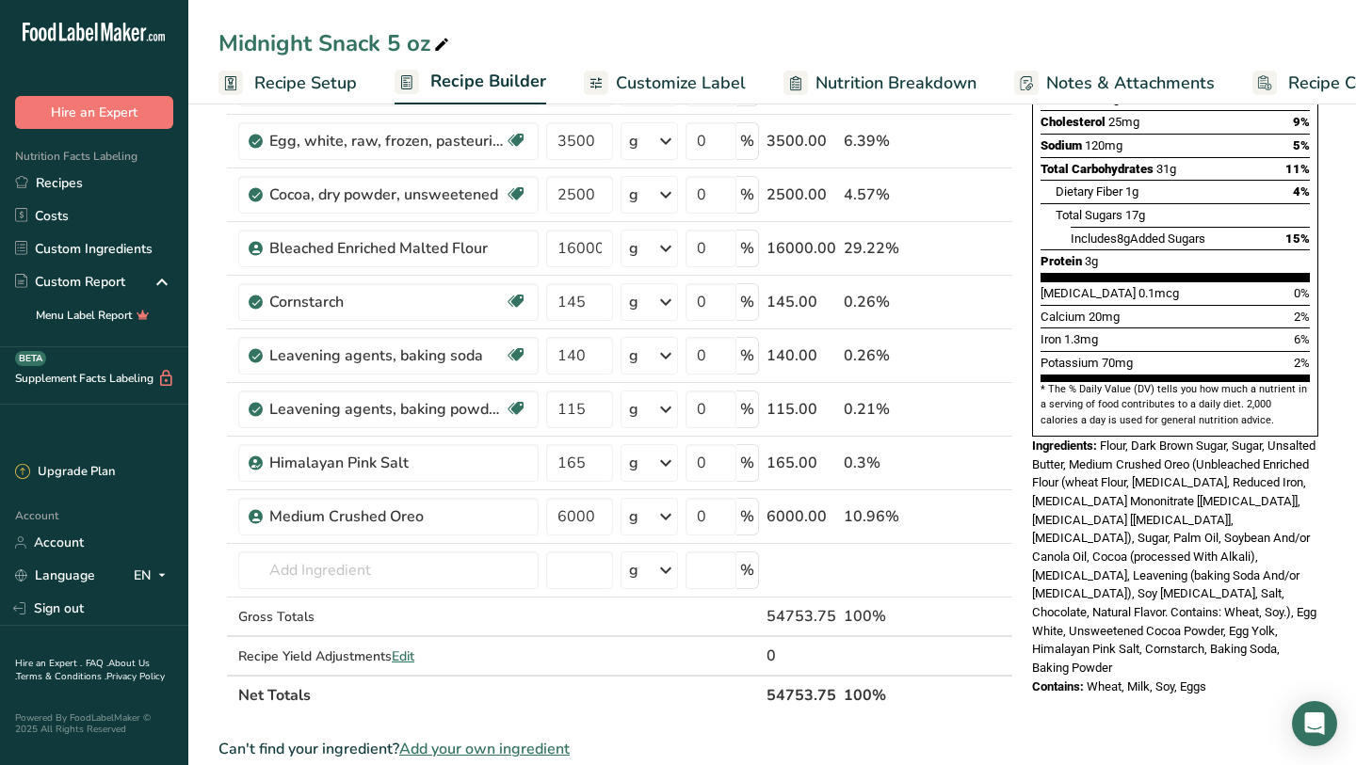
click at [326, 73] on span "Recipe Setup" at bounding box center [305, 83] width 103 height 25
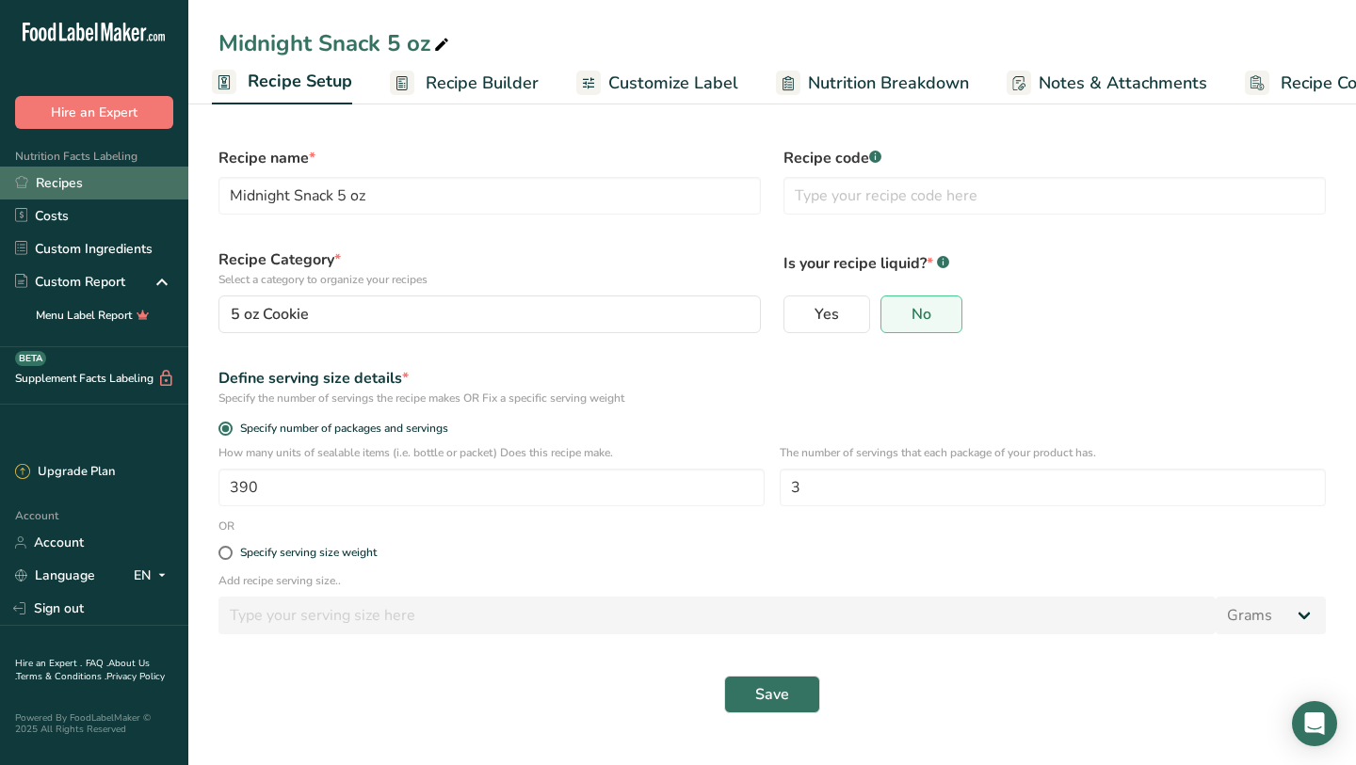
click at [108, 173] on link "Recipes" at bounding box center [94, 183] width 188 height 33
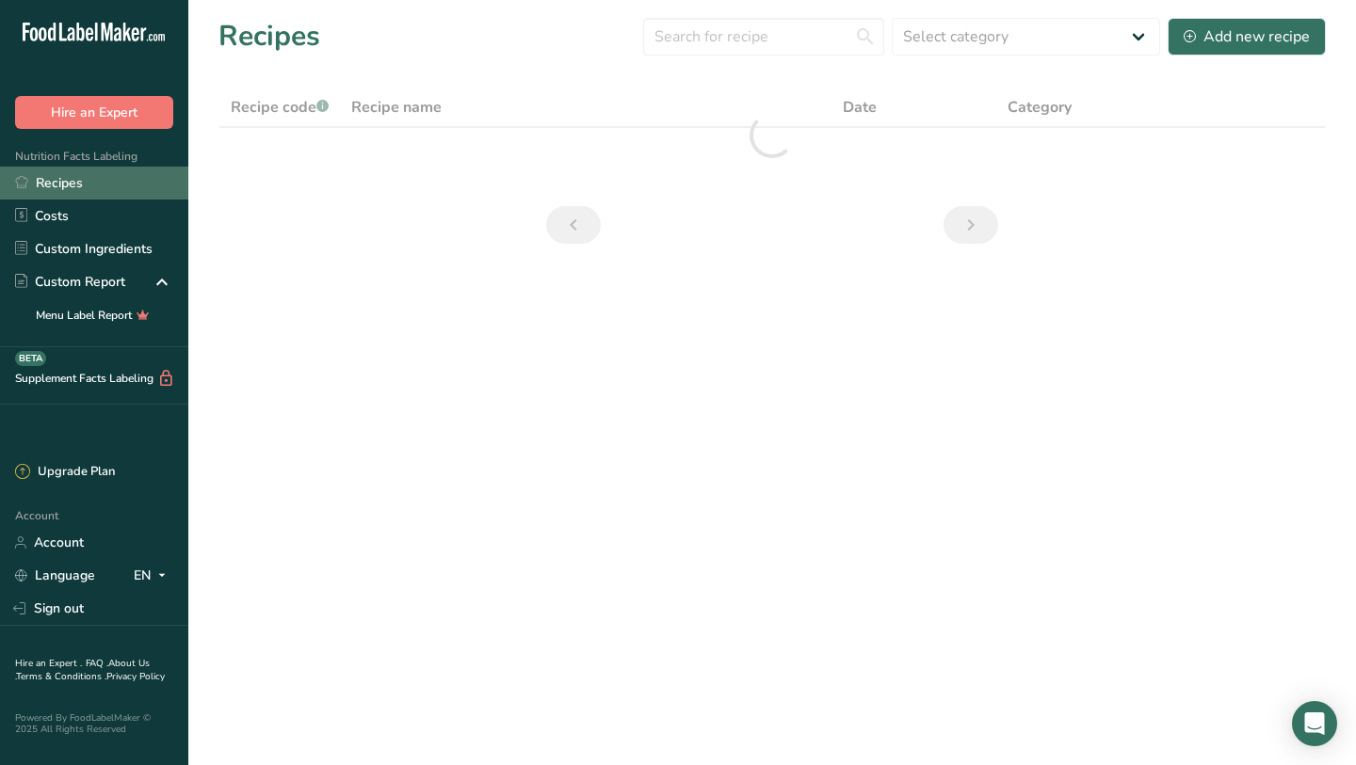
click at [108, 173] on link "Recipes" at bounding box center [94, 183] width 188 height 33
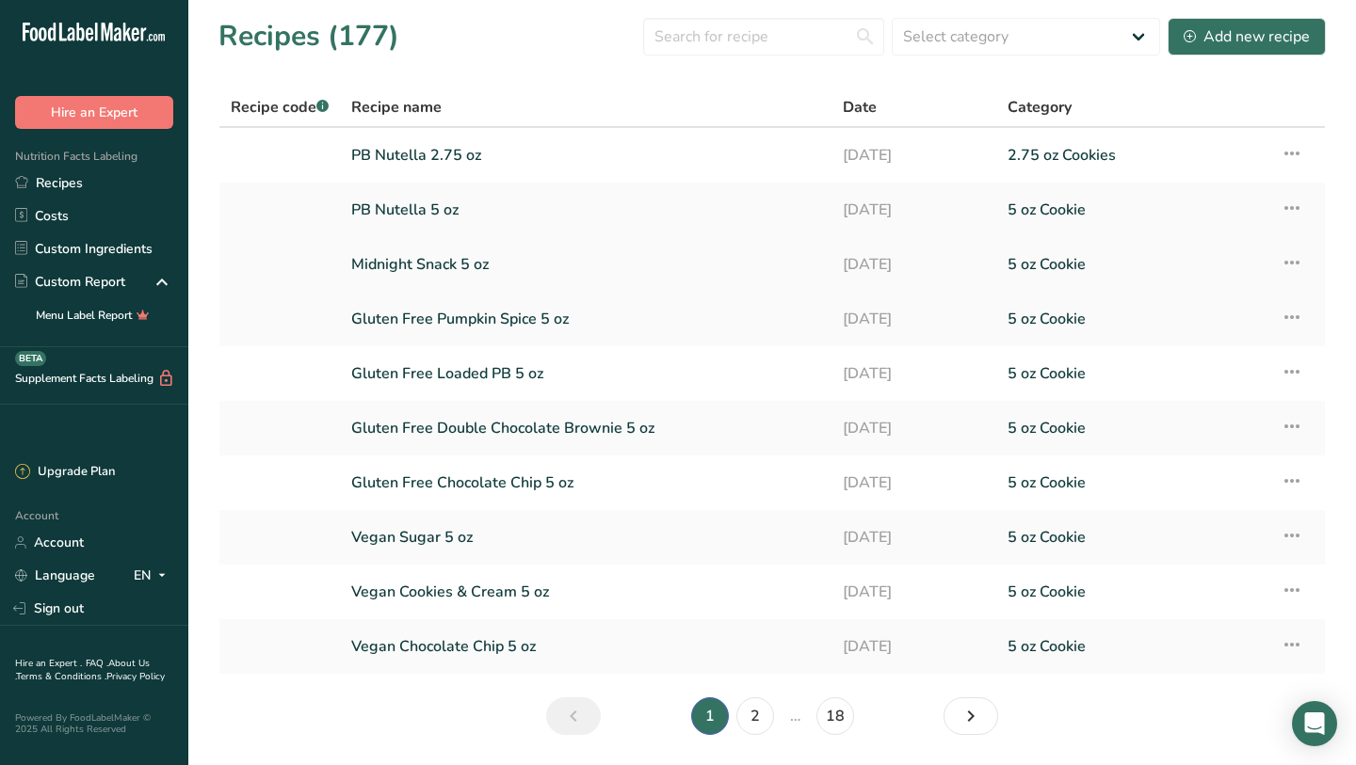
click at [474, 269] on link "Midnight Snack 5 oz" at bounding box center [585, 265] width 469 height 40
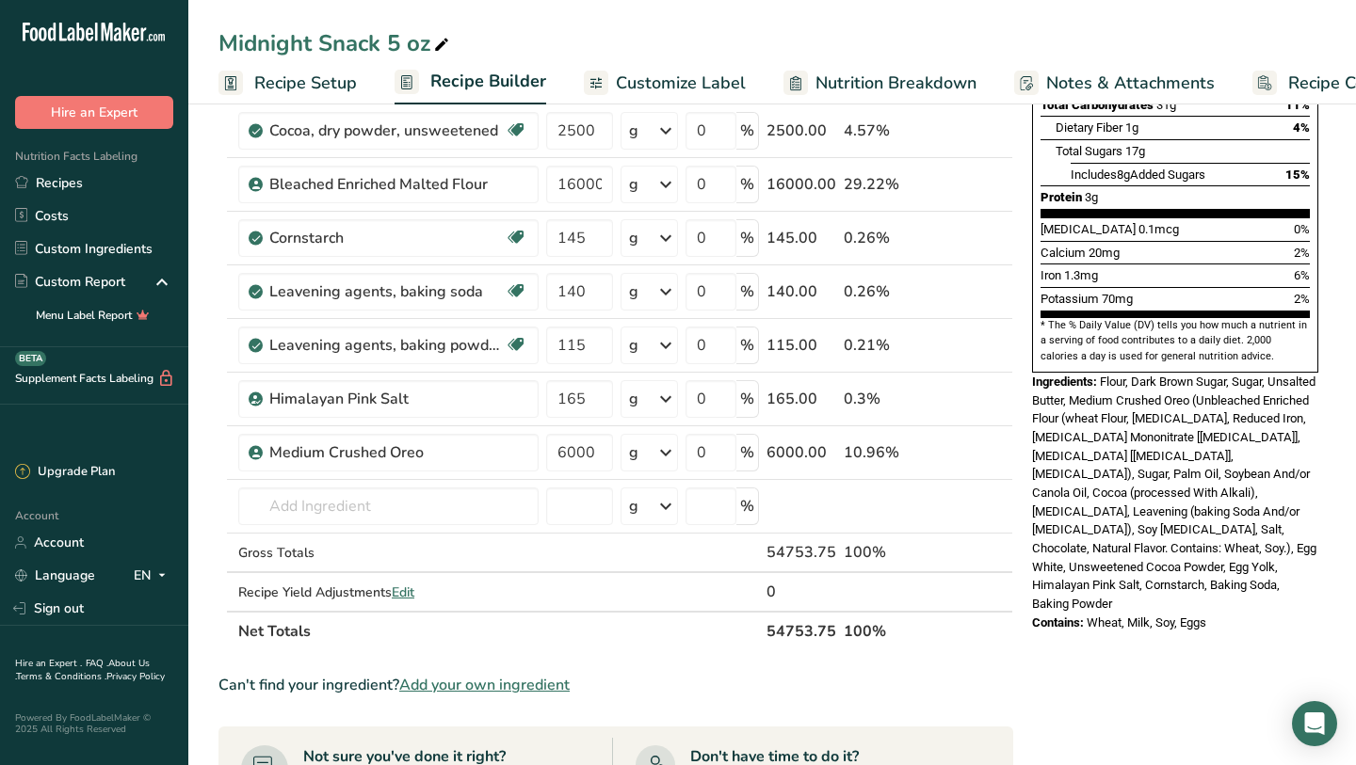
scroll to position [398, 0]
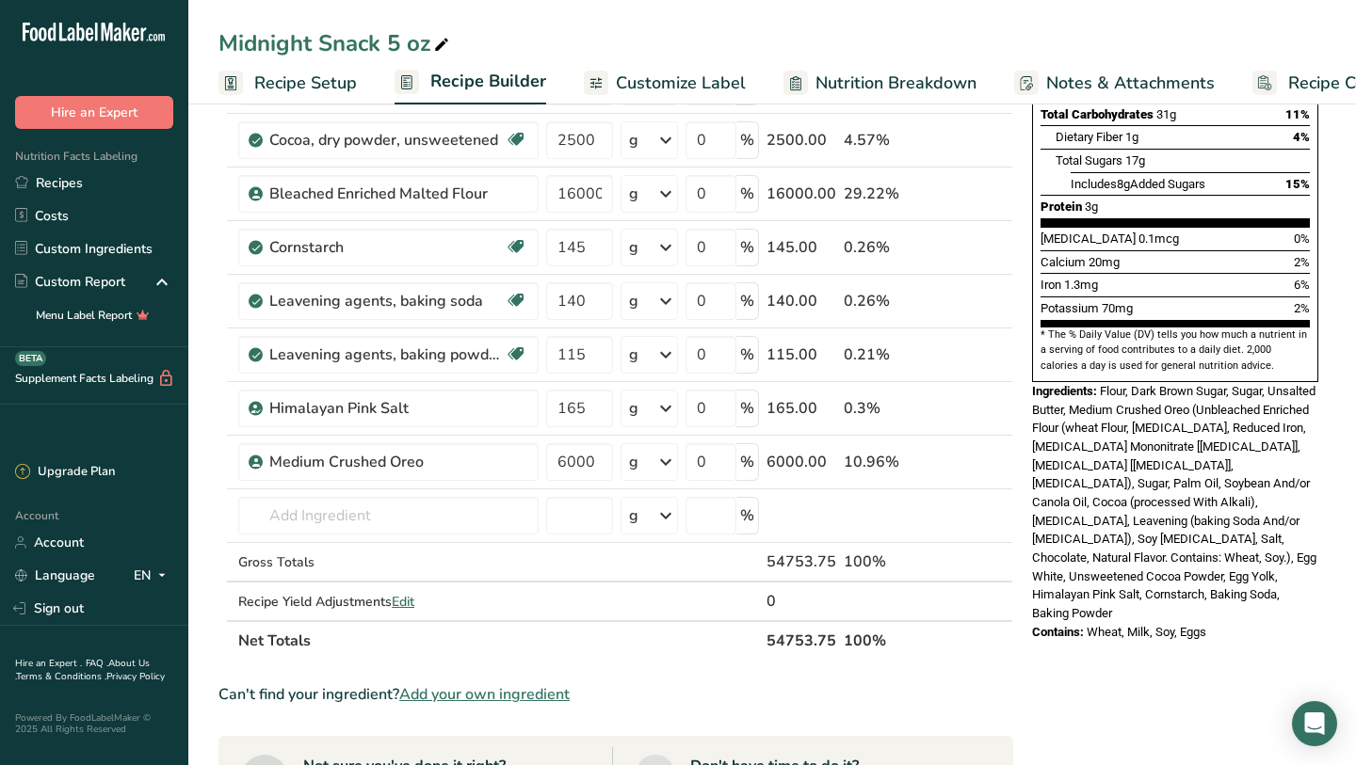
click at [322, 69] on link "Recipe Setup" at bounding box center [287, 83] width 138 height 42
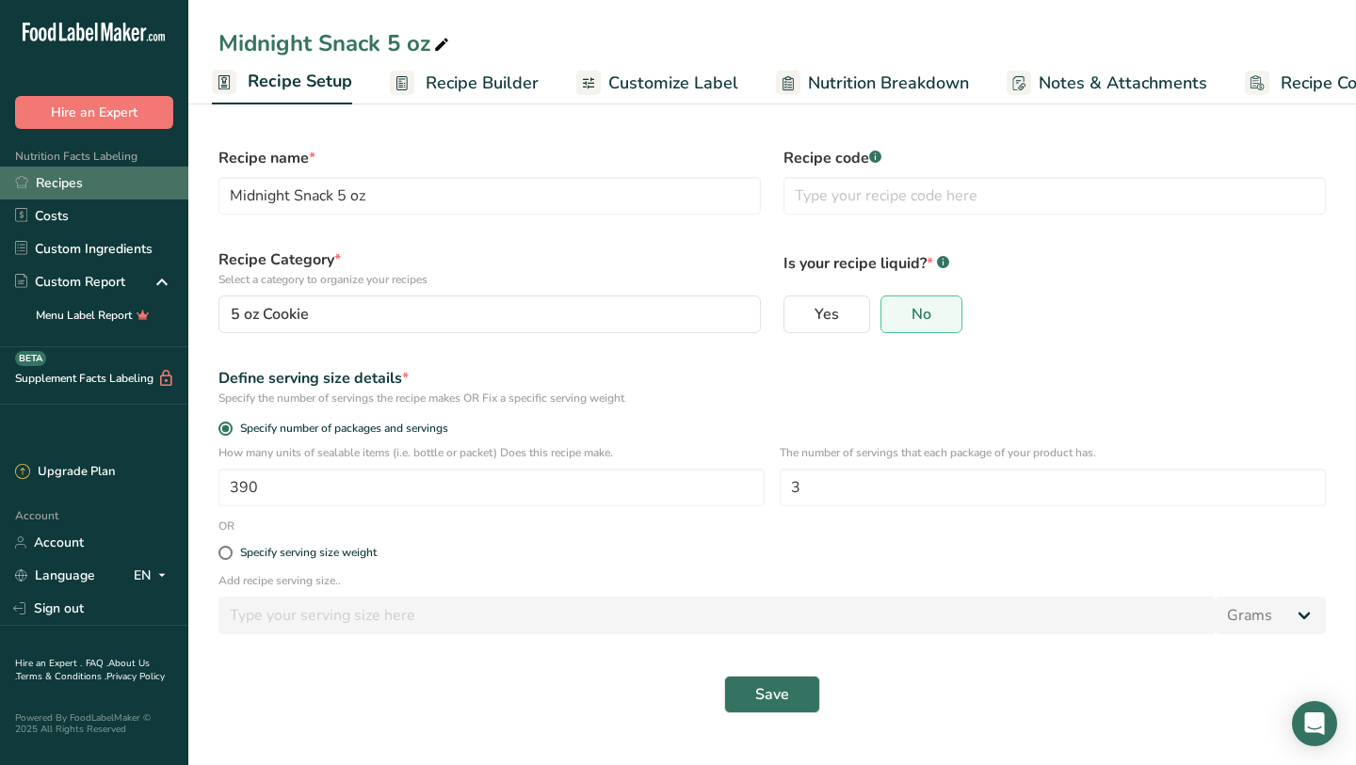
click at [117, 181] on link "Recipes" at bounding box center [94, 183] width 188 height 33
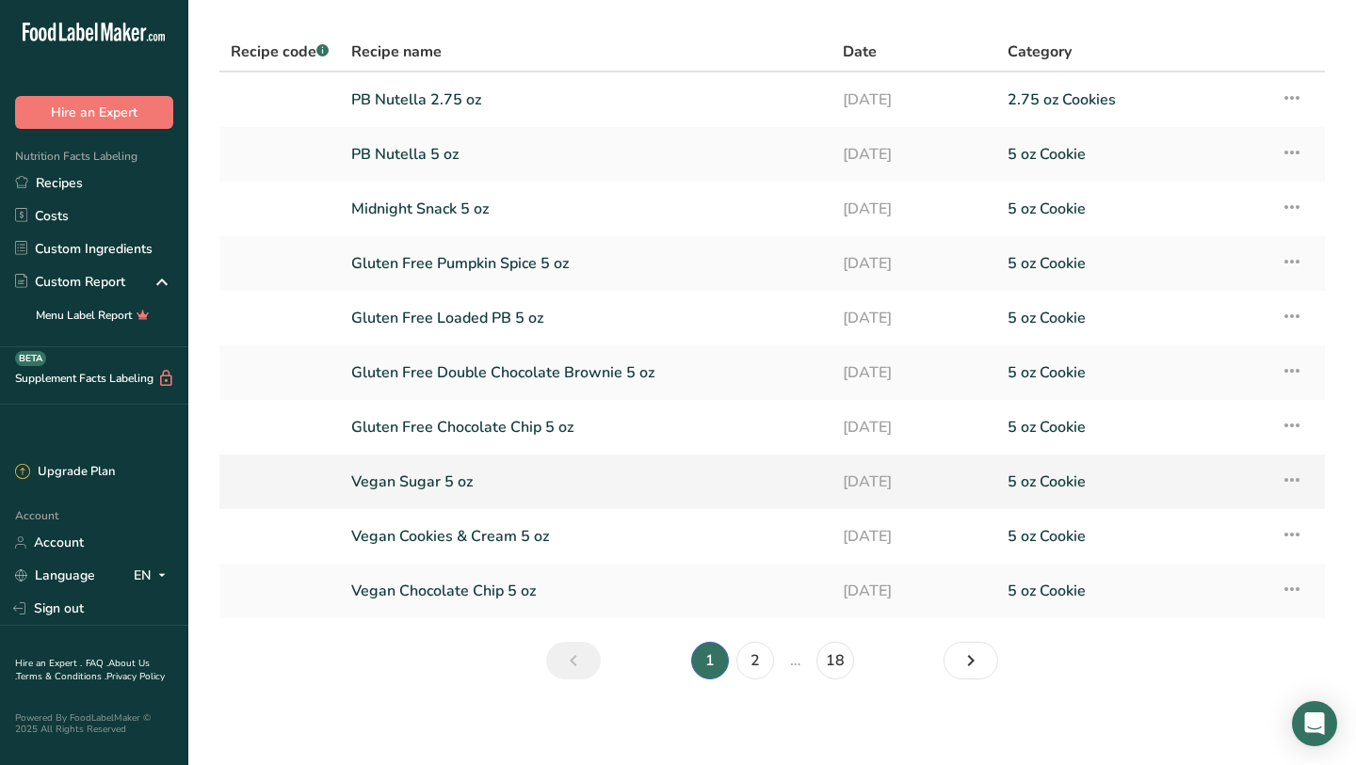
scroll to position [60, 0]
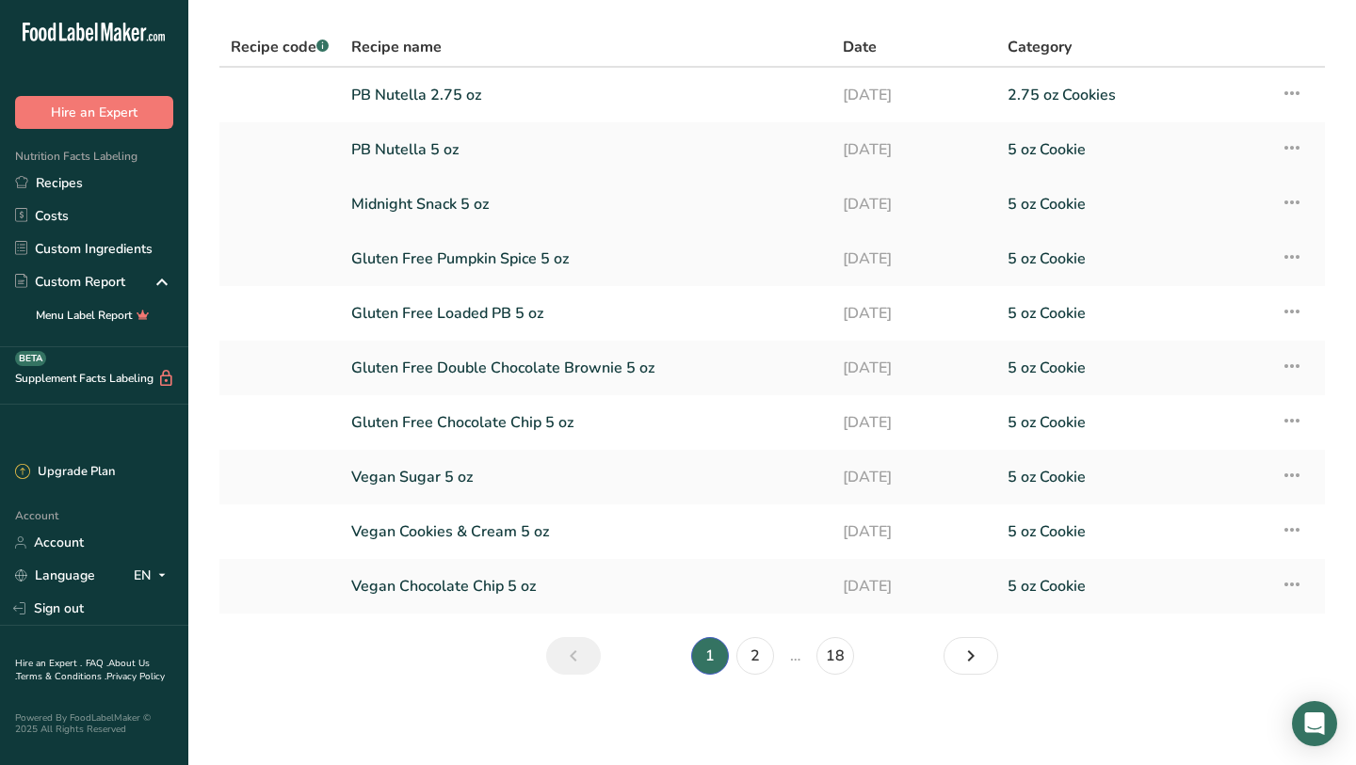
click at [549, 201] on link "Midnight Snack 5 oz" at bounding box center [585, 205] width 469 height 40
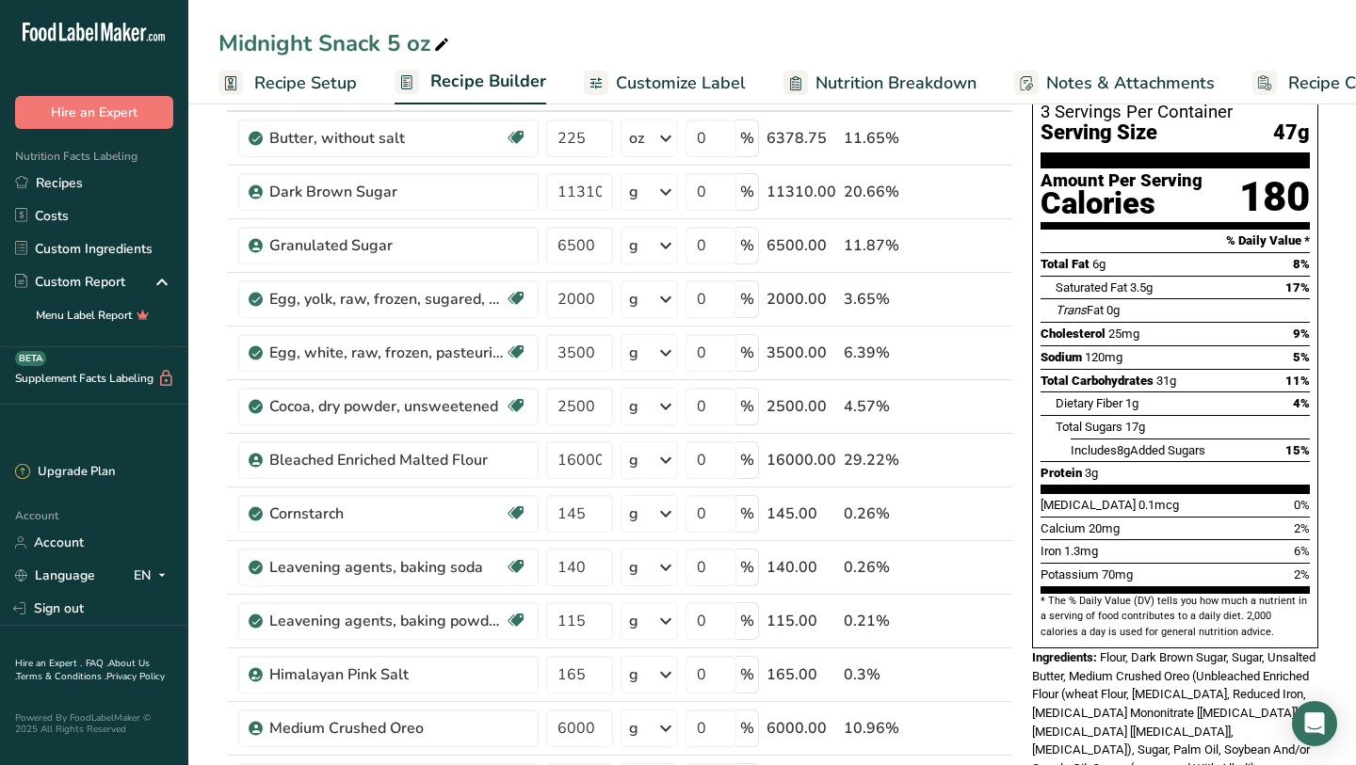
scroll to position [133, 0]
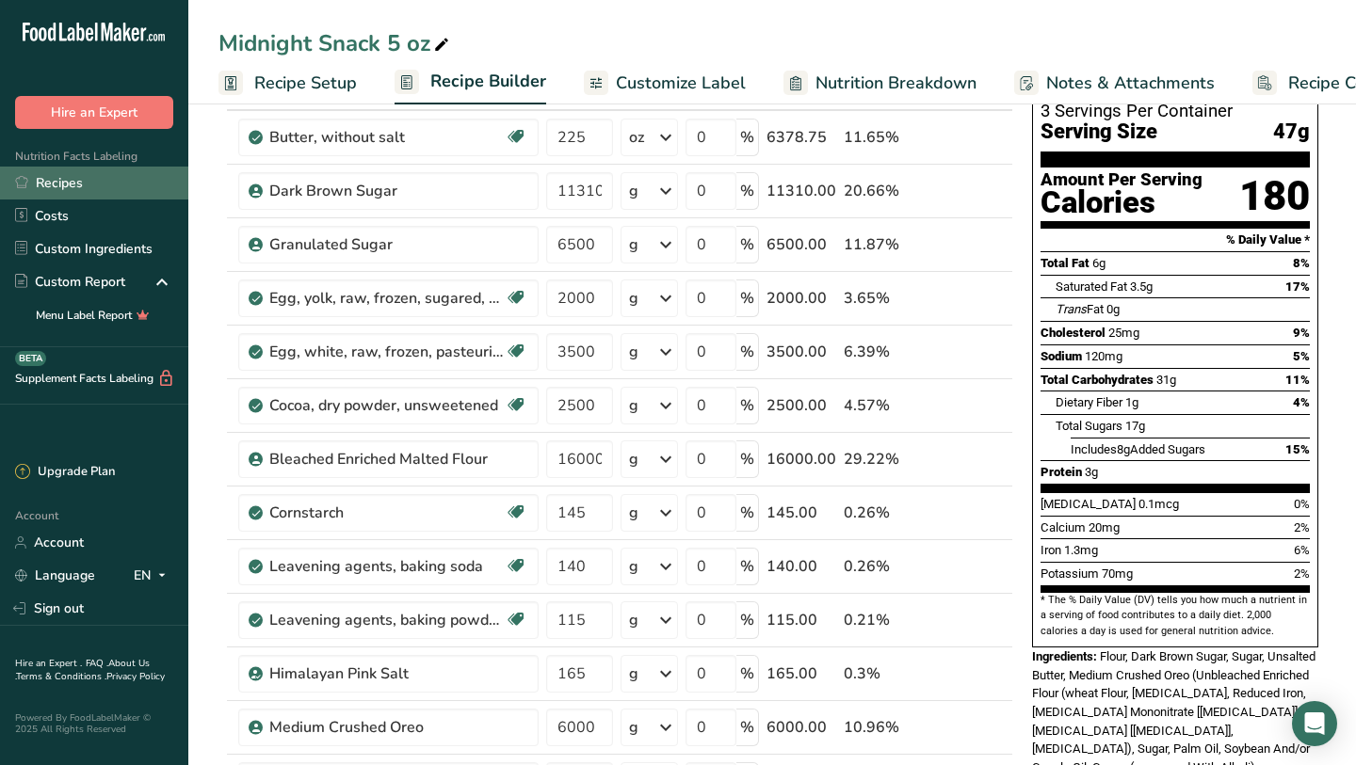
click at [47, 183] on link "Recipes" at bounding box center [94, 183] width 188 height 33
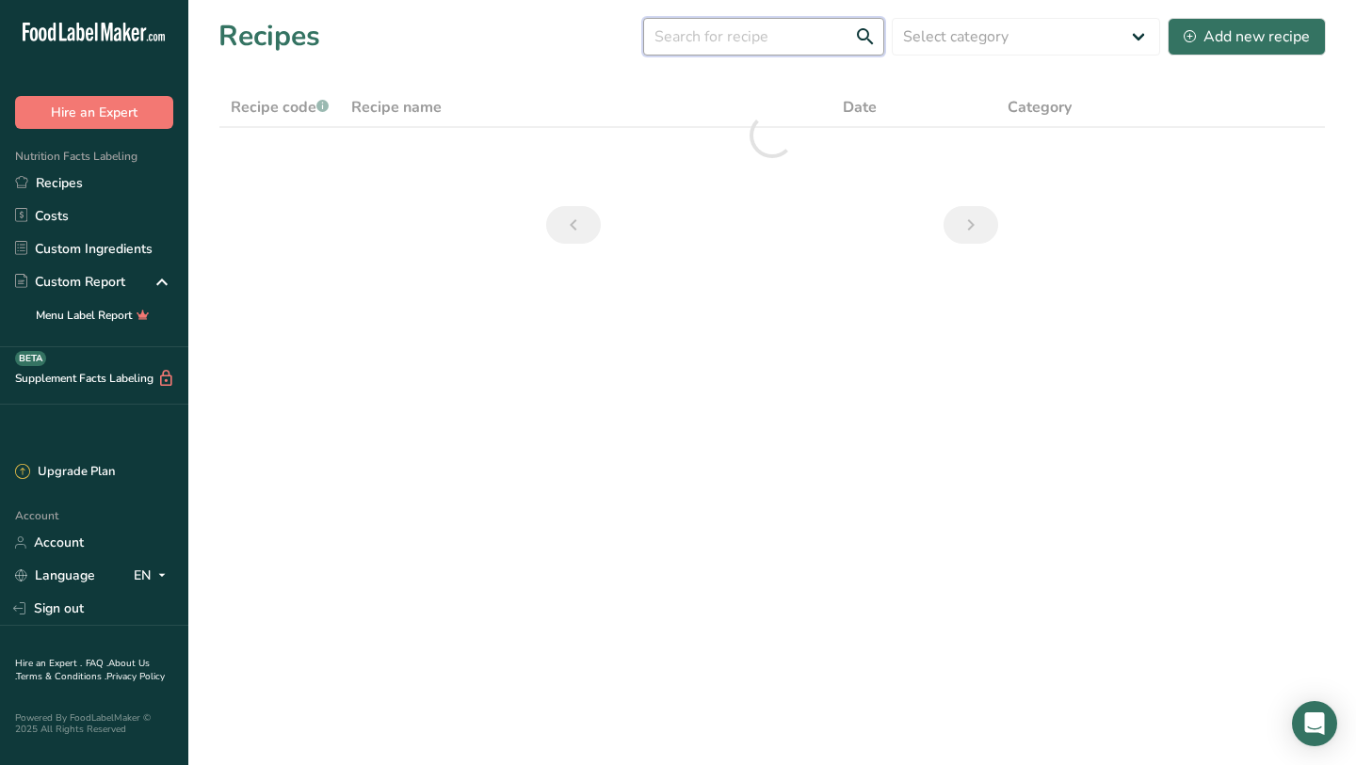
click at [719, 40] on input "text" at bounding box center [763, 37] width 241 height 38
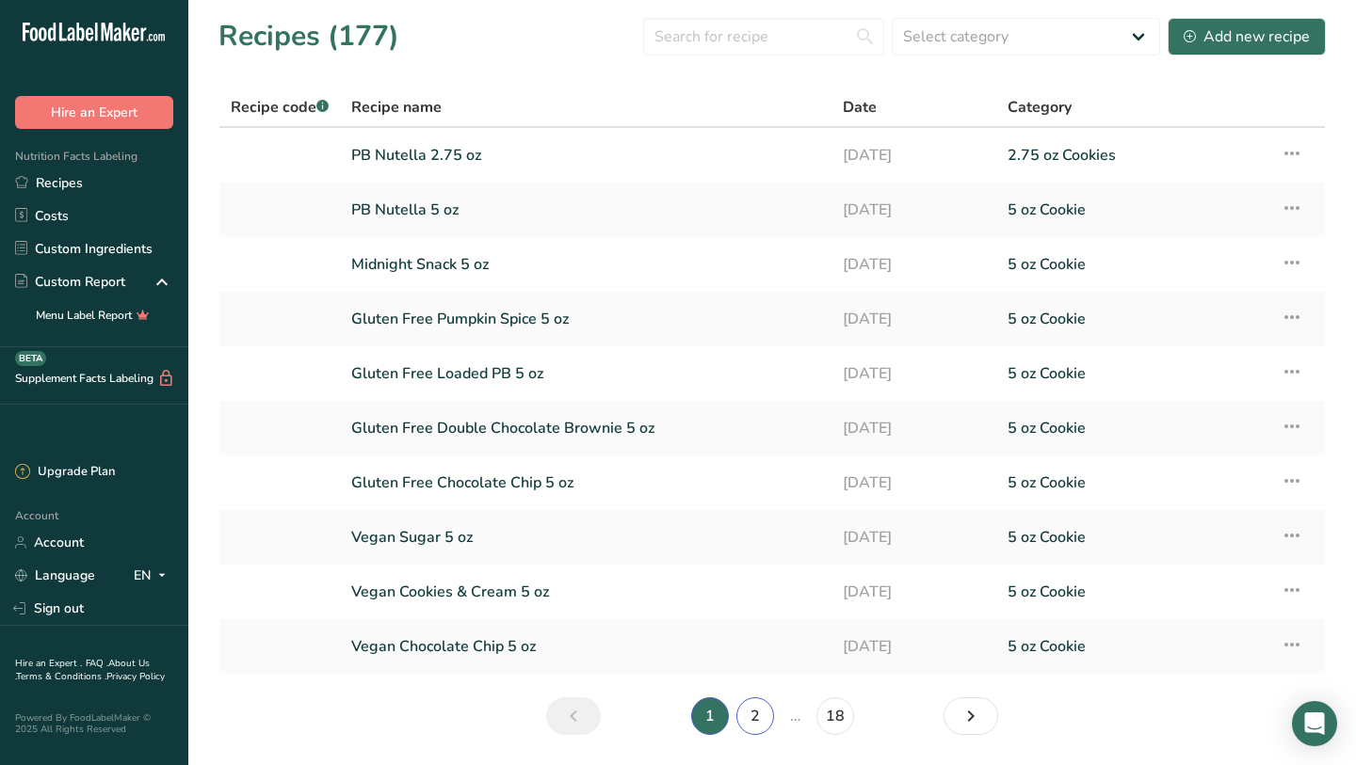
click at [758, 717] on link "2" at bounding box center [755, 717] width 38 height 38
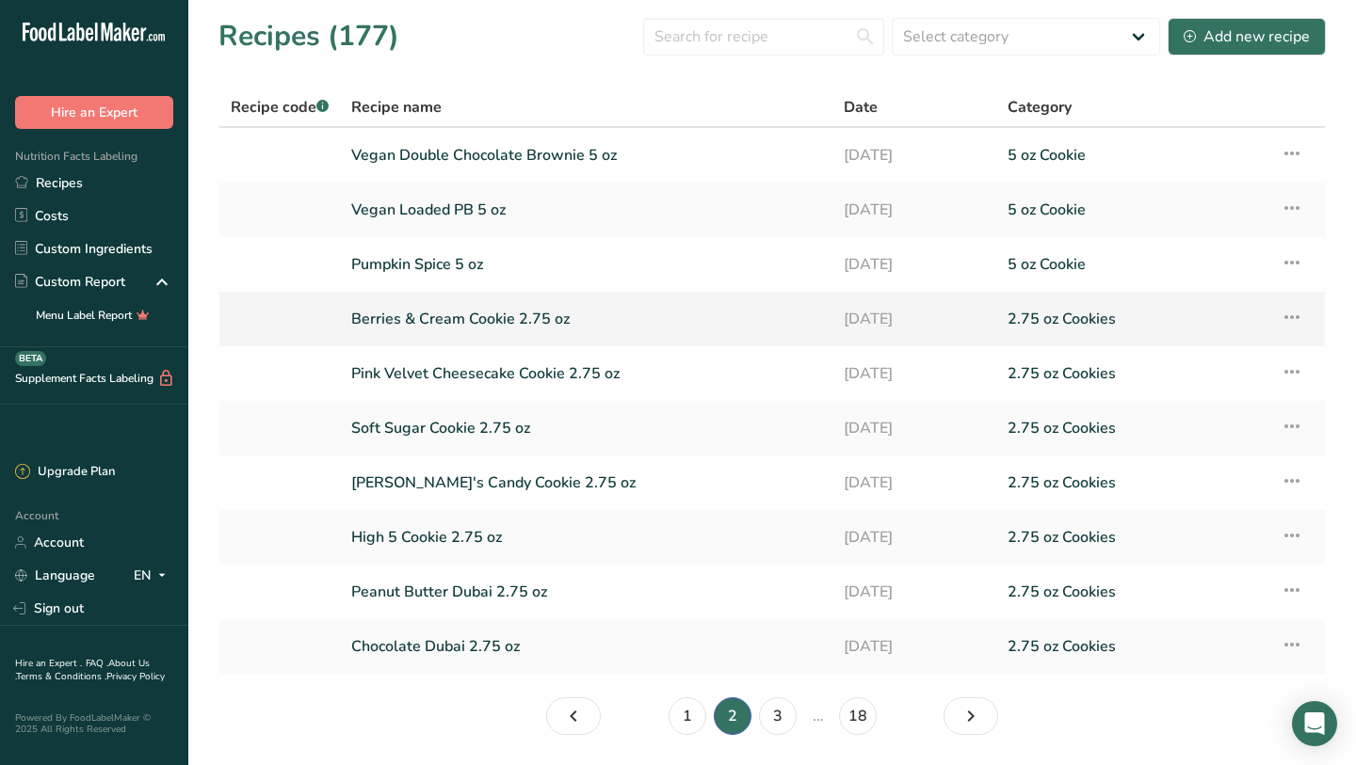
click at [455, 318] on link "Berries & Cream Cookie 2.75 oz" at bounding box center [586, 319] width 470 height 40
